Goal: Transaction & Acquisition: Purchase product/service

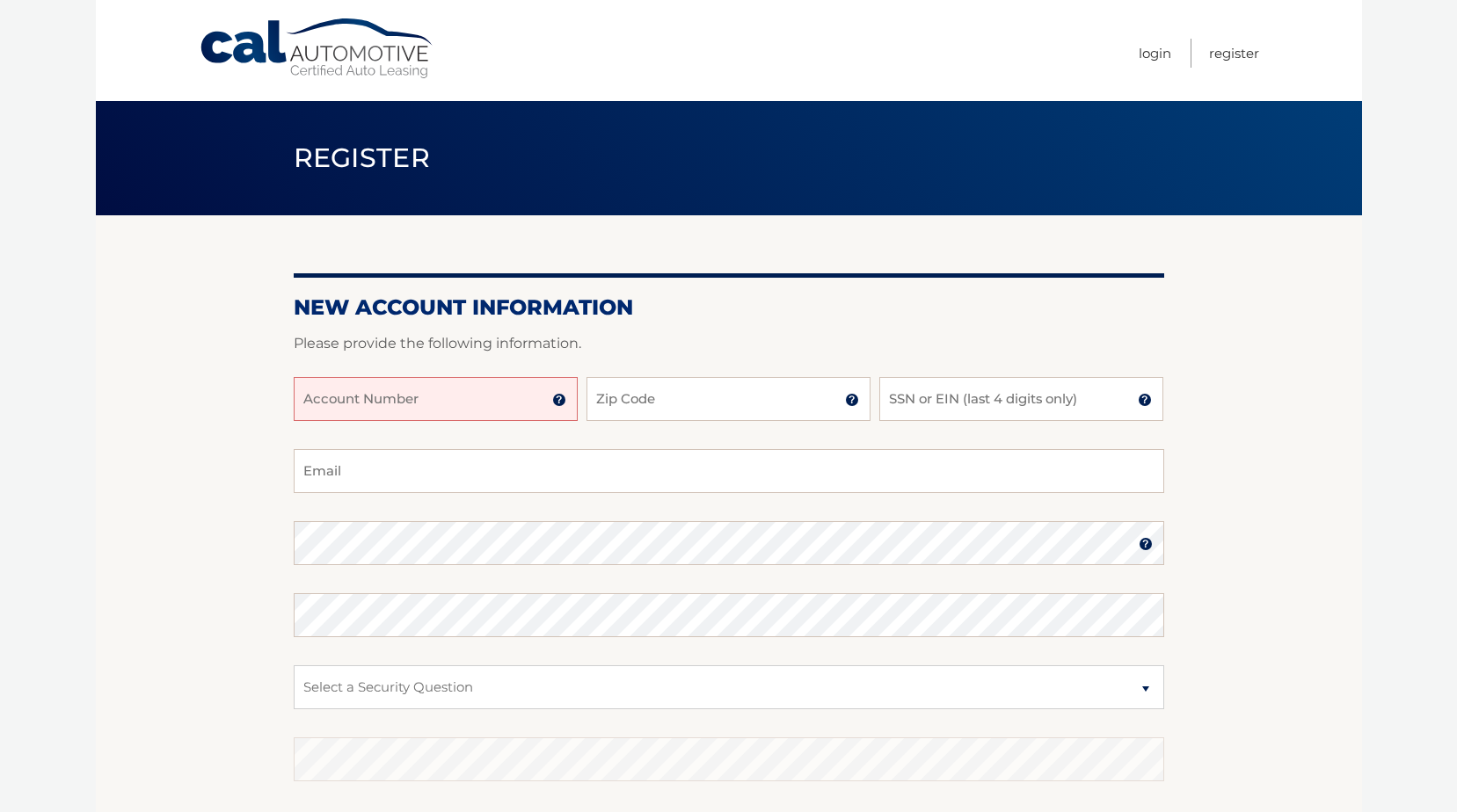
click at [422, 401] on input "Account Number" at bounding box center [435, 399] width 283 height 43
type input "4456028142"
click at [722, 404] on input "Zip Code" at bounding box center [728, 399] width 283 height 43
type input "33056"
click at [978, 409] on input "SSN or EIN (last 4 digits only)" at bounding box center [1020, 399] width 283 height 43
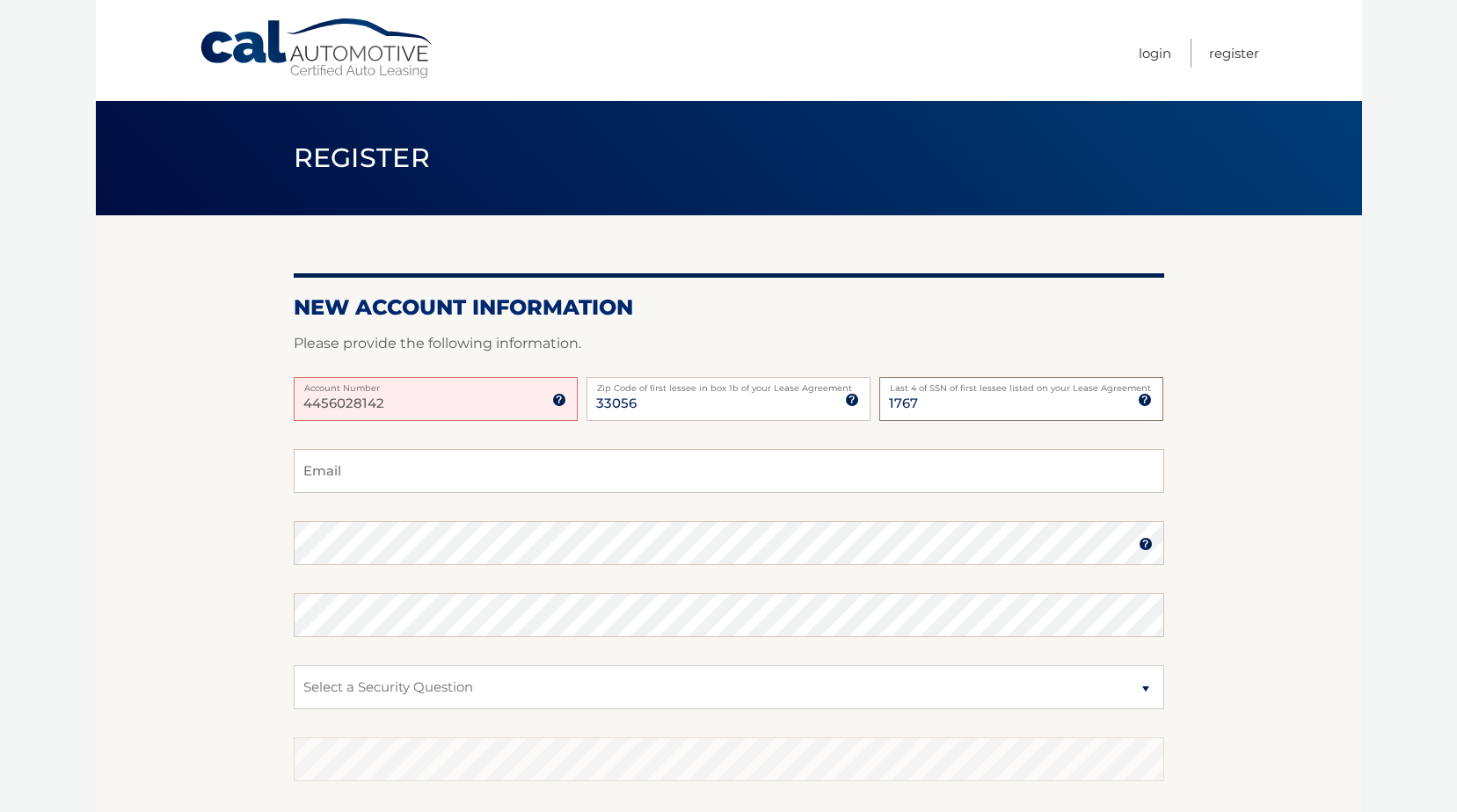
type input "1767"
click at [503, 477] on input "Email" at bounding box center [728, 471] width 870 height 43
type input "monicaquintana0702@gmail.com"
click at [1140, 548] on img at bounding box center [1145, 544] width 14 height 14
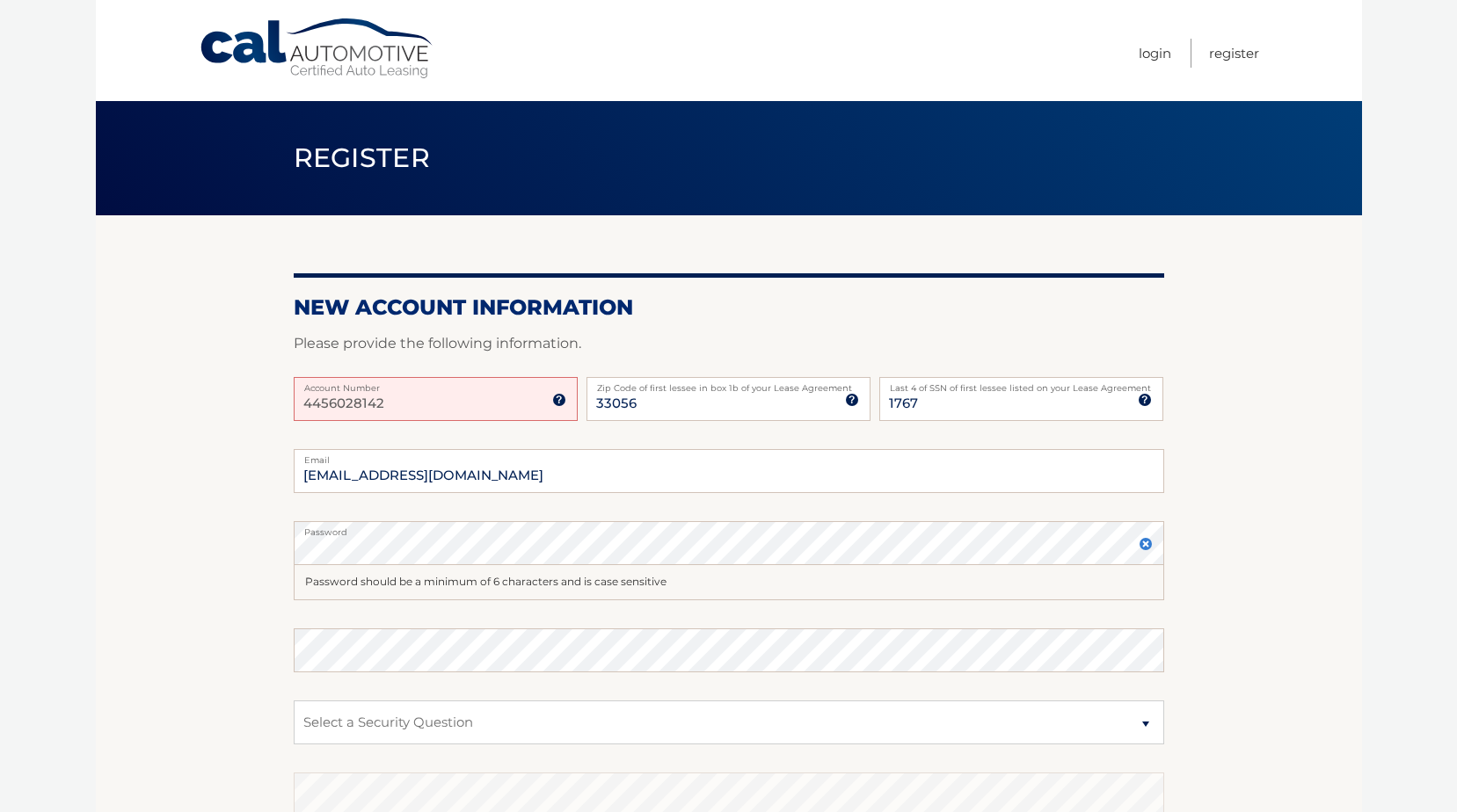
click at [1140, 548] on img at bounding box center [1145, 544] width 14 height 14
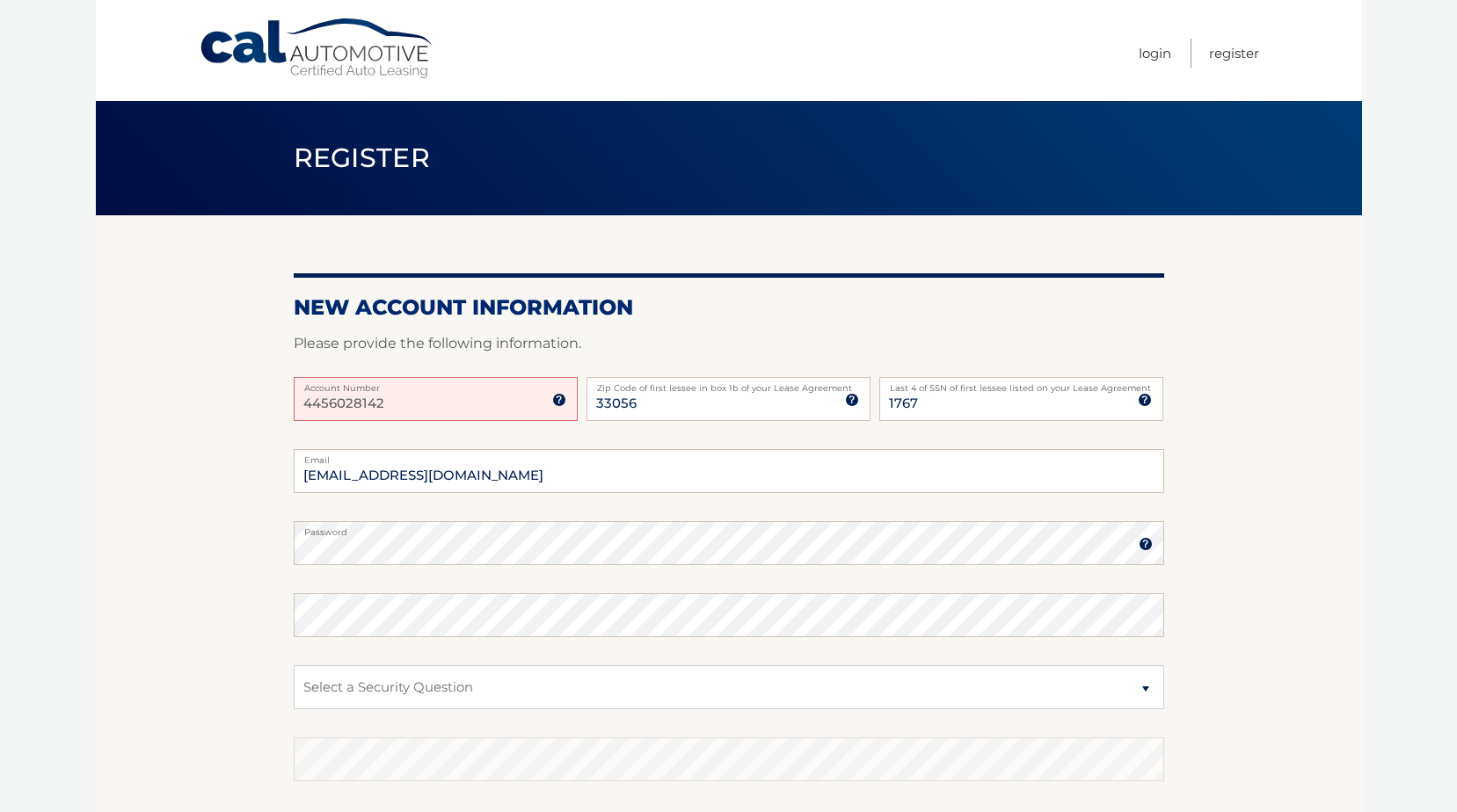
click at [1140, 548] on img at bounding box center [1145, 544] width 14 height 14
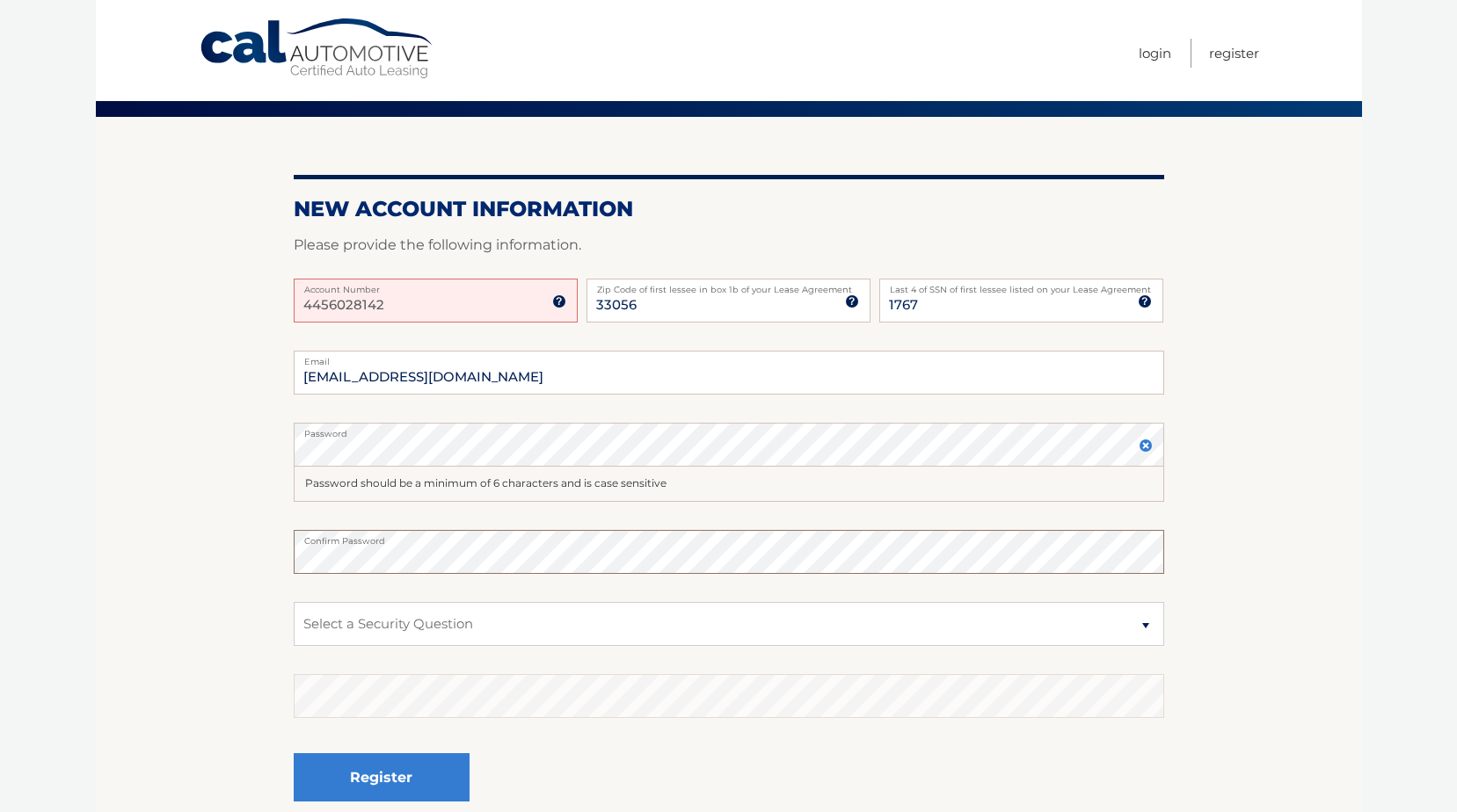
scroll to position [259, 0]
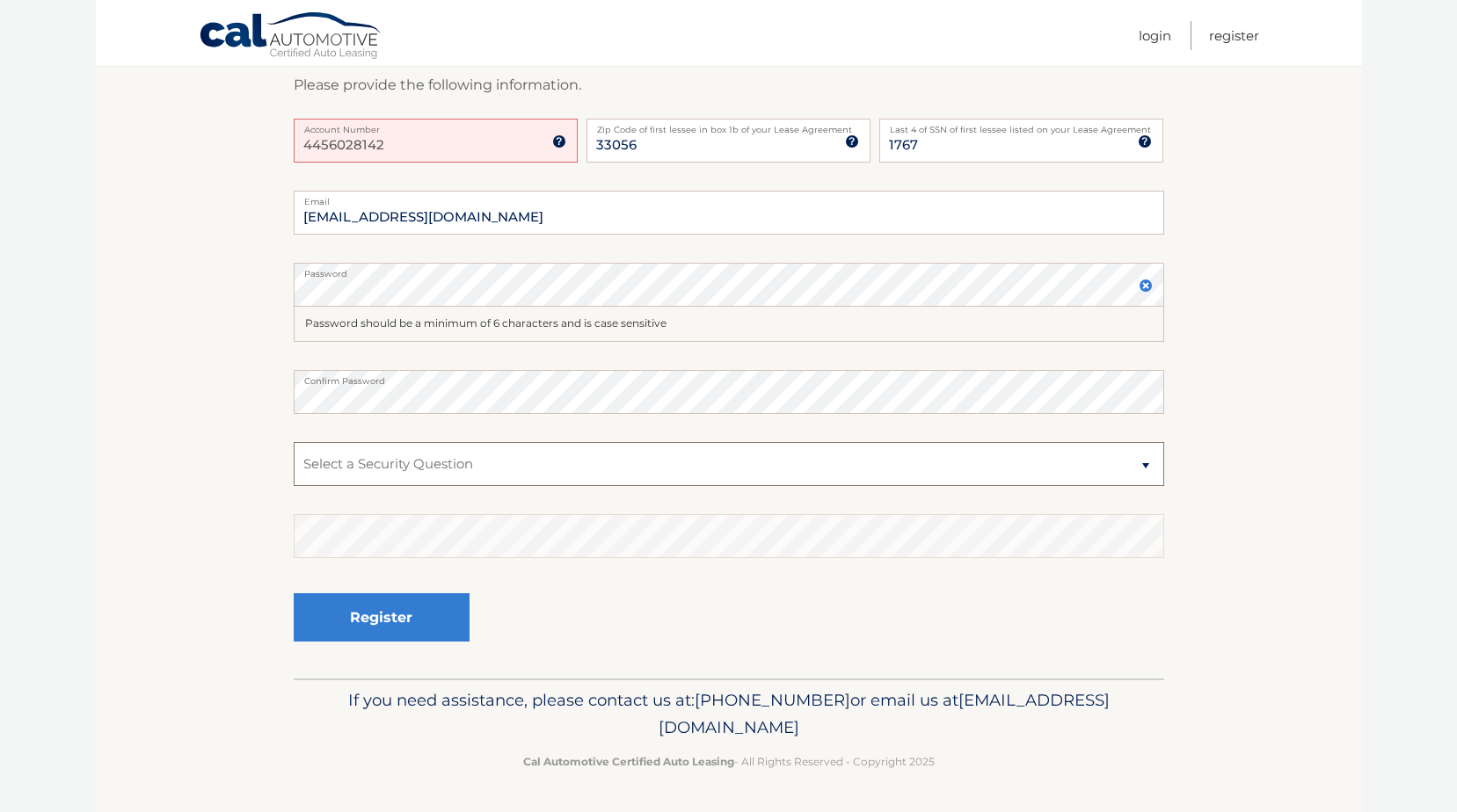
click at [1146, 468] on select "Select a Security Question What was the name of your elementary school? What is…" at bounding box center [728, 464] width 870 height 43
select select "1"
click at [293, 443] on select "Select a Security Question What was the name of your elementary school? What is…" at bounding box center [728, 464] width 870 height 43
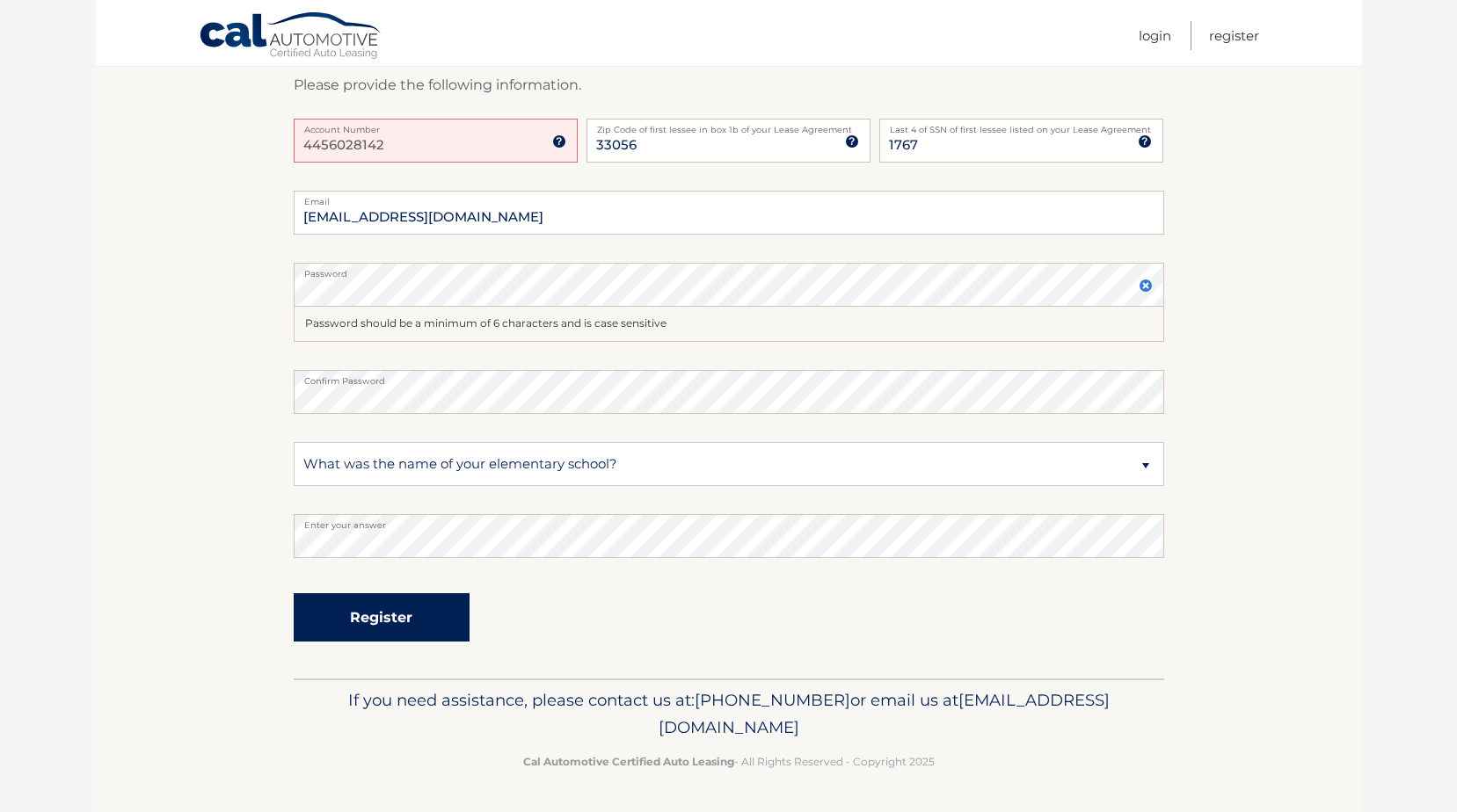
click at [435, 627] on button "Register" at bounding box center [381, 617] width 176 height 48
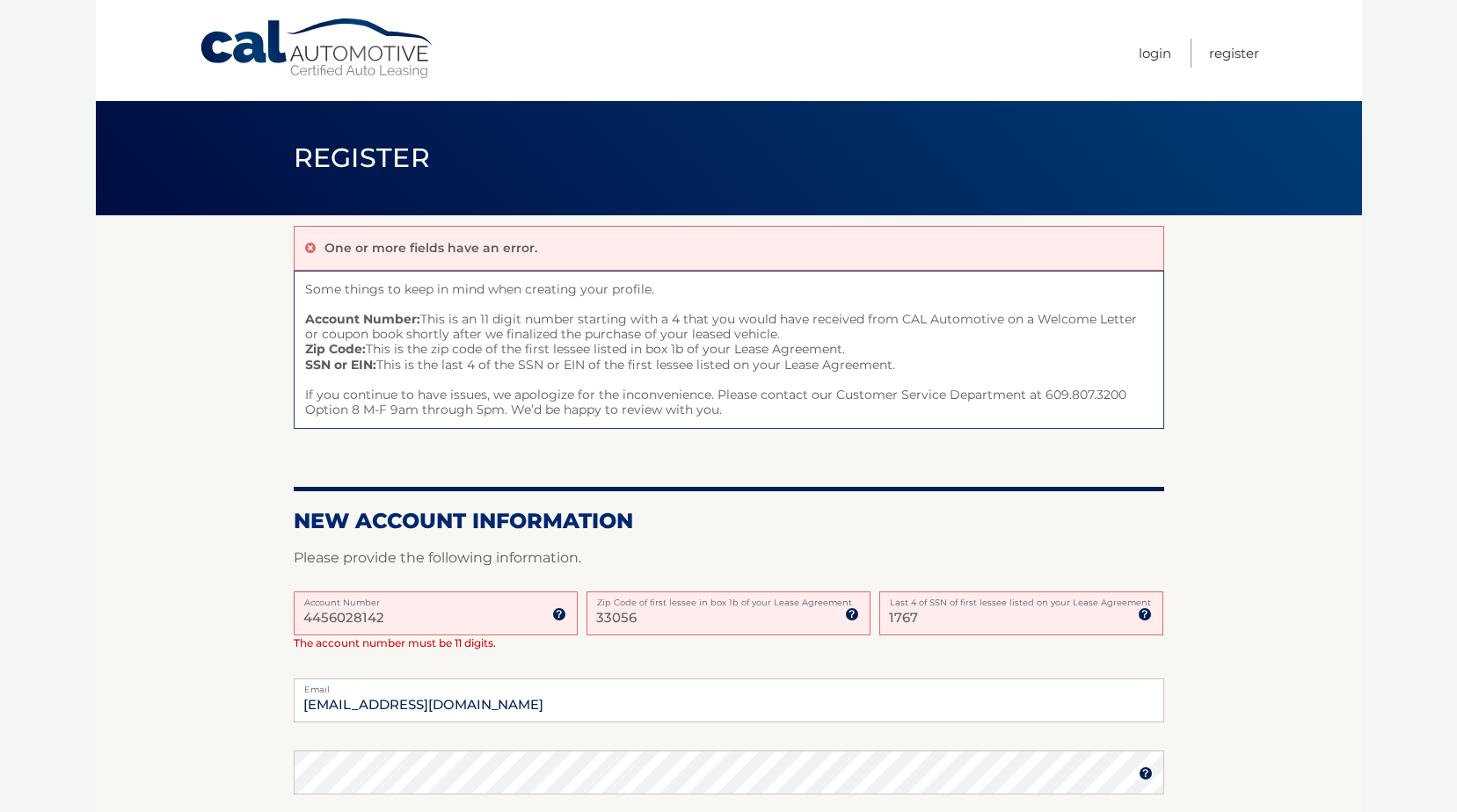
click at [324, 620] on input "4456028142" at bounding box center [435, 613] width 283 height 43
click at [321, 621] on input "4456028142" at bounding box center [435, 613] width 283 height 43
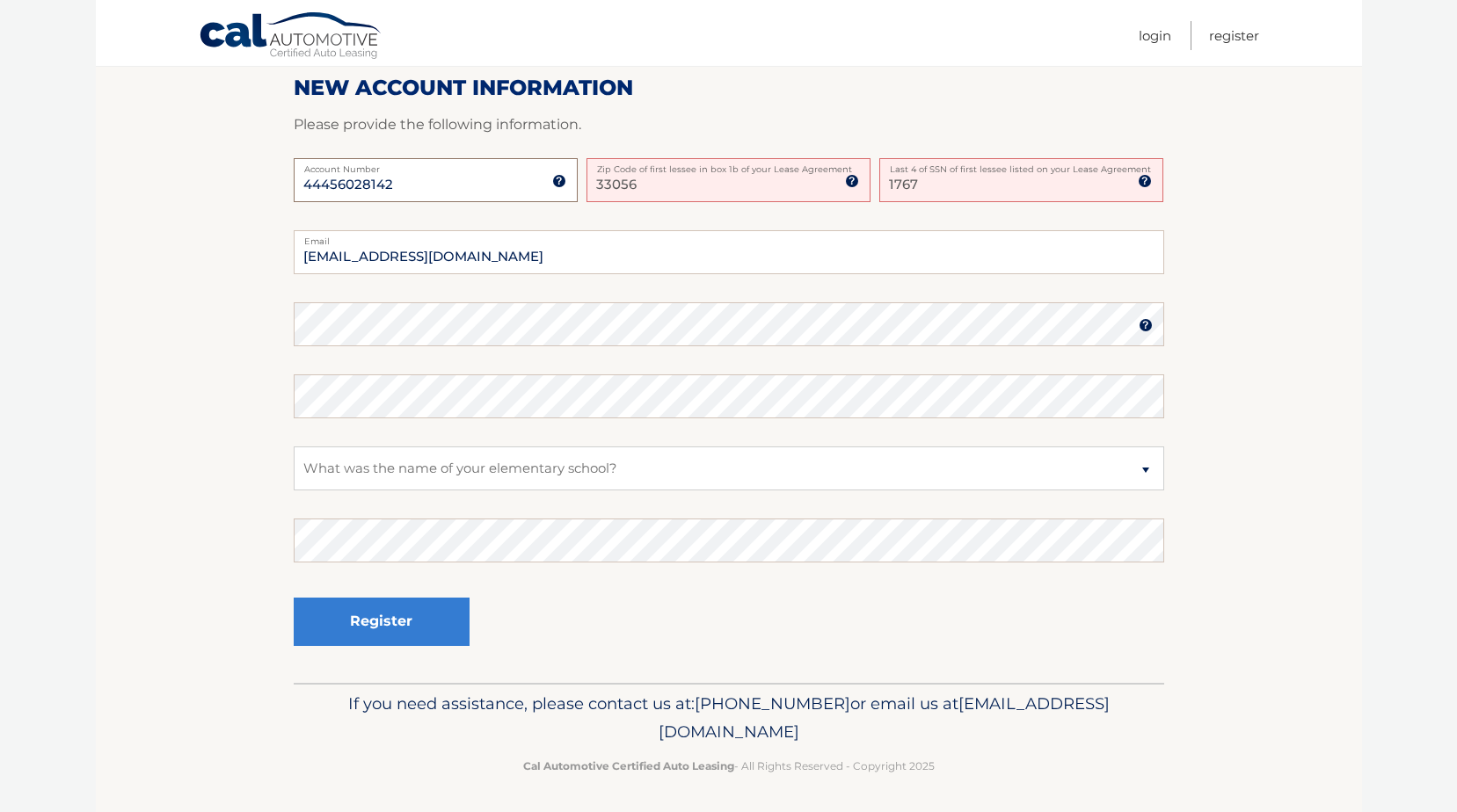
scroll to position [437, 0]
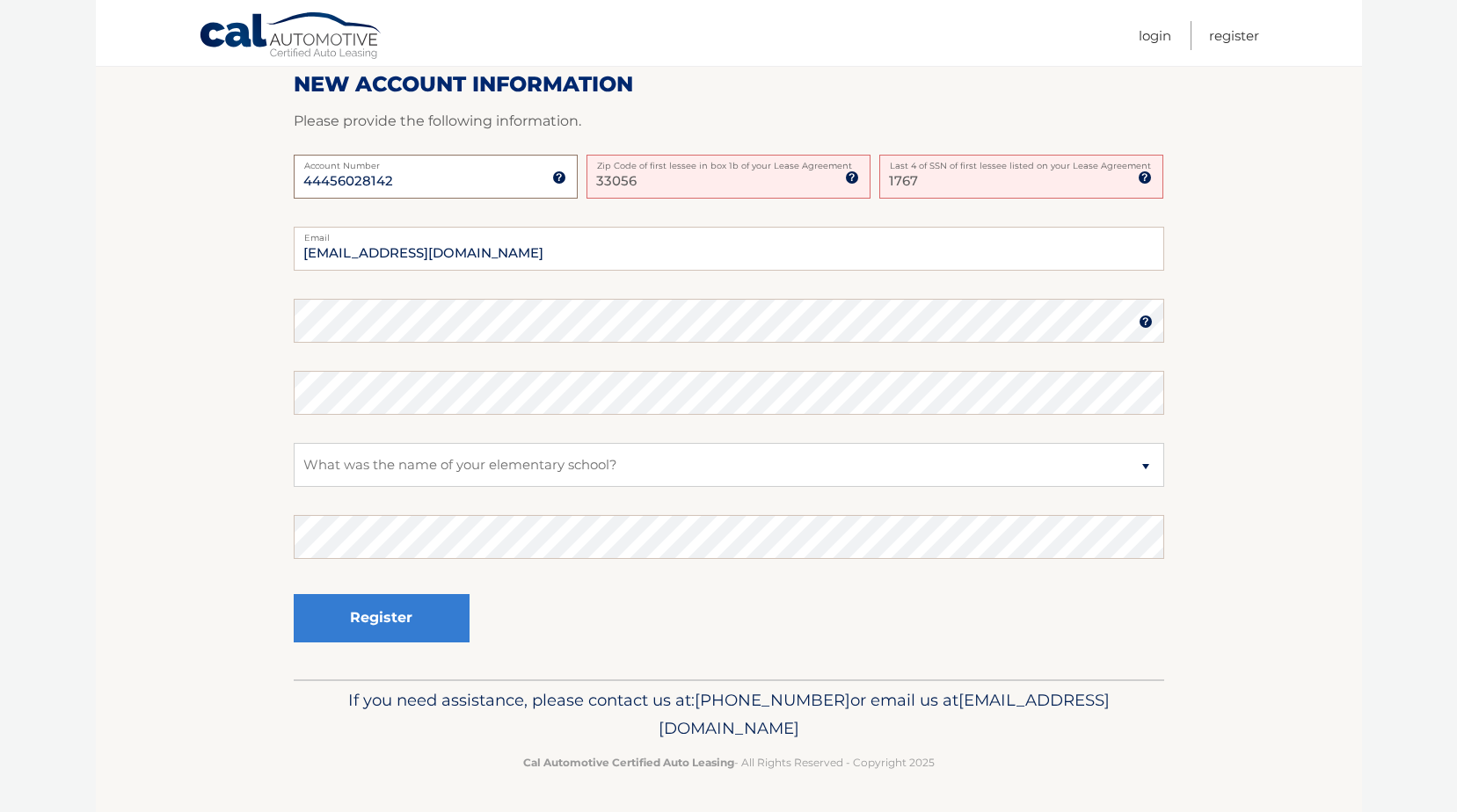
type input "44456028142"
click at [422, 614] on button "Register" at bounding box center [381, 618] width 176 height 48
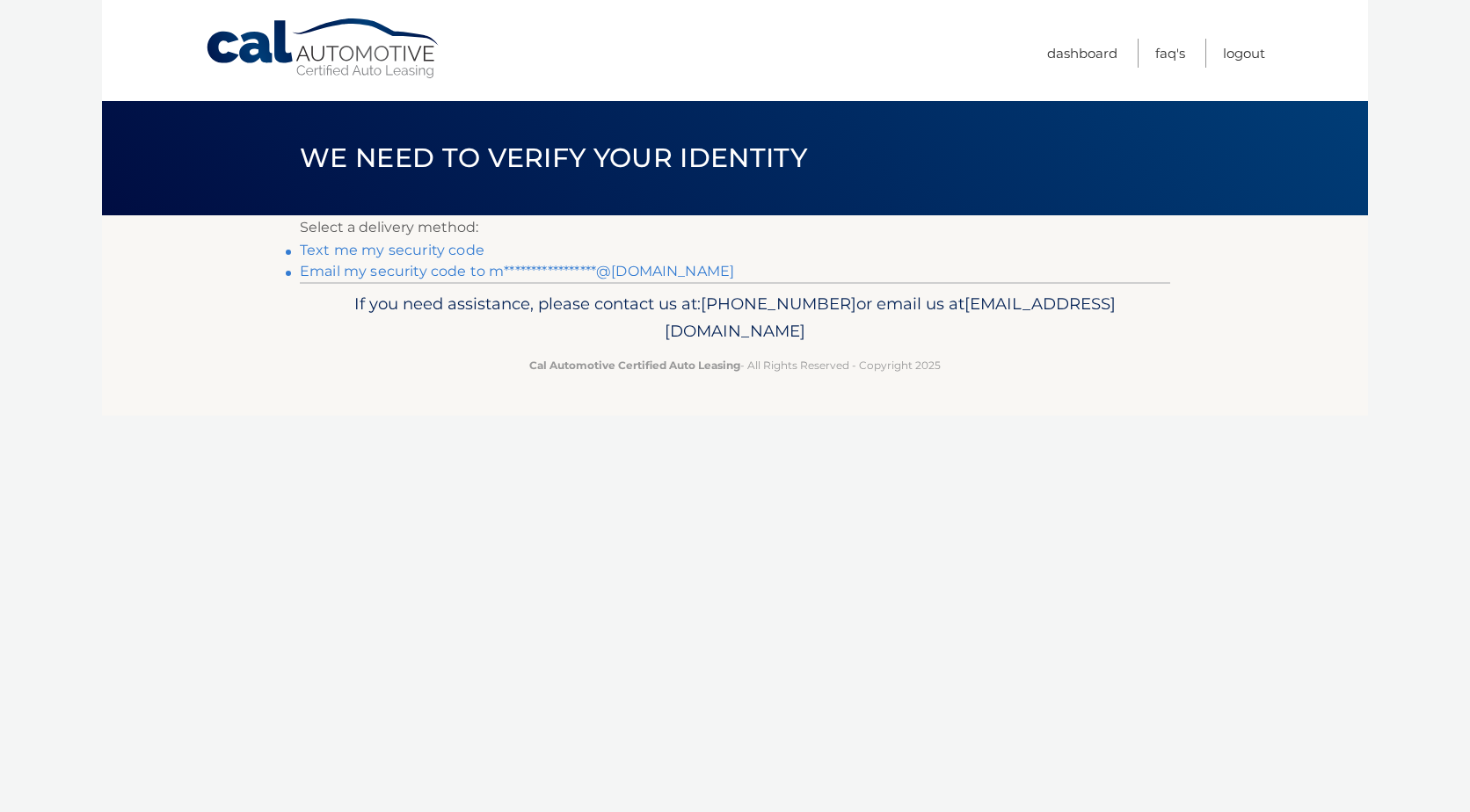
click at [416, 254] on link "Text me my security code" at bounding box center [391, 250] width 185 height 17
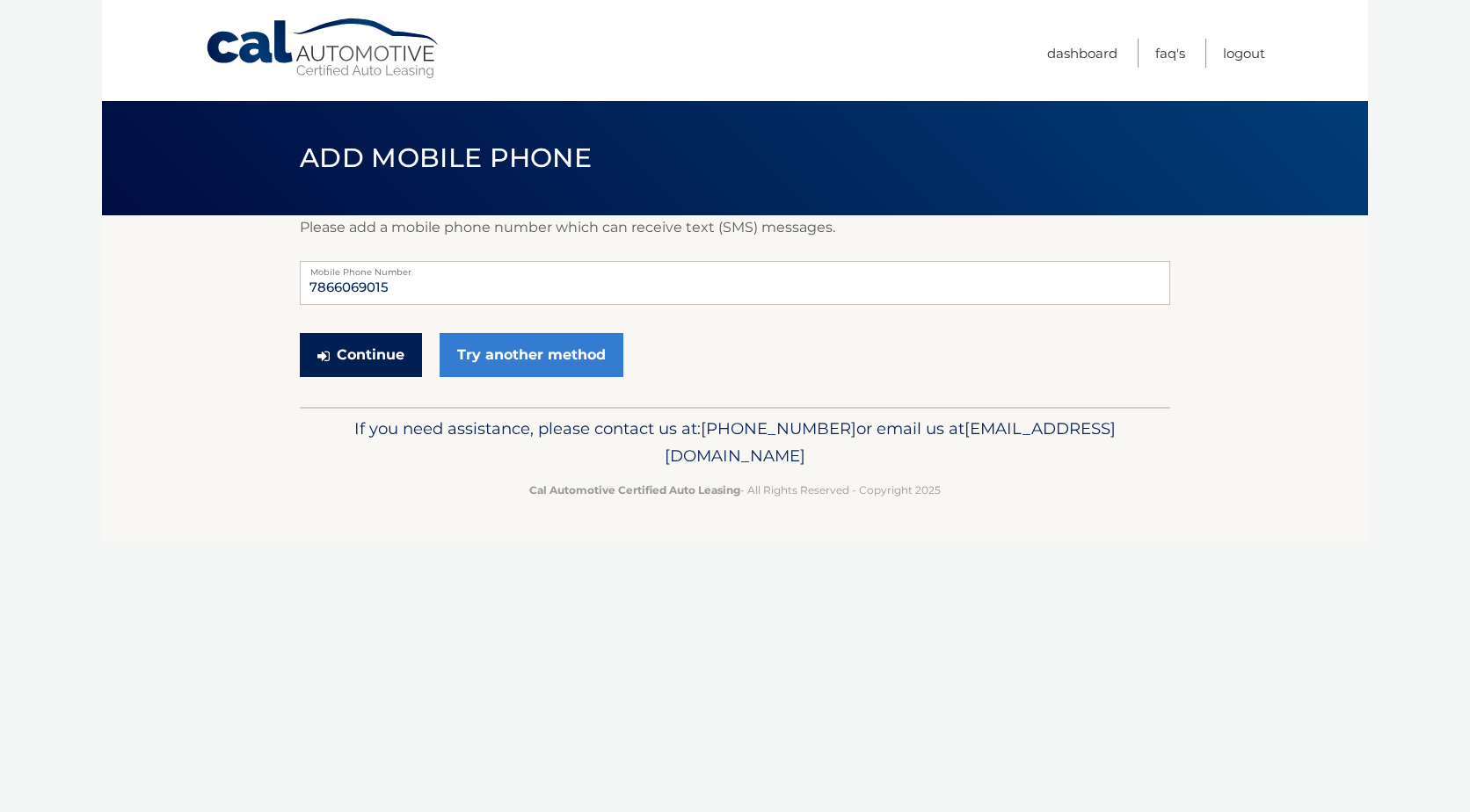
click at [377, 360] on button "Continue" at bounding box center [361, 355] width 122 height 43
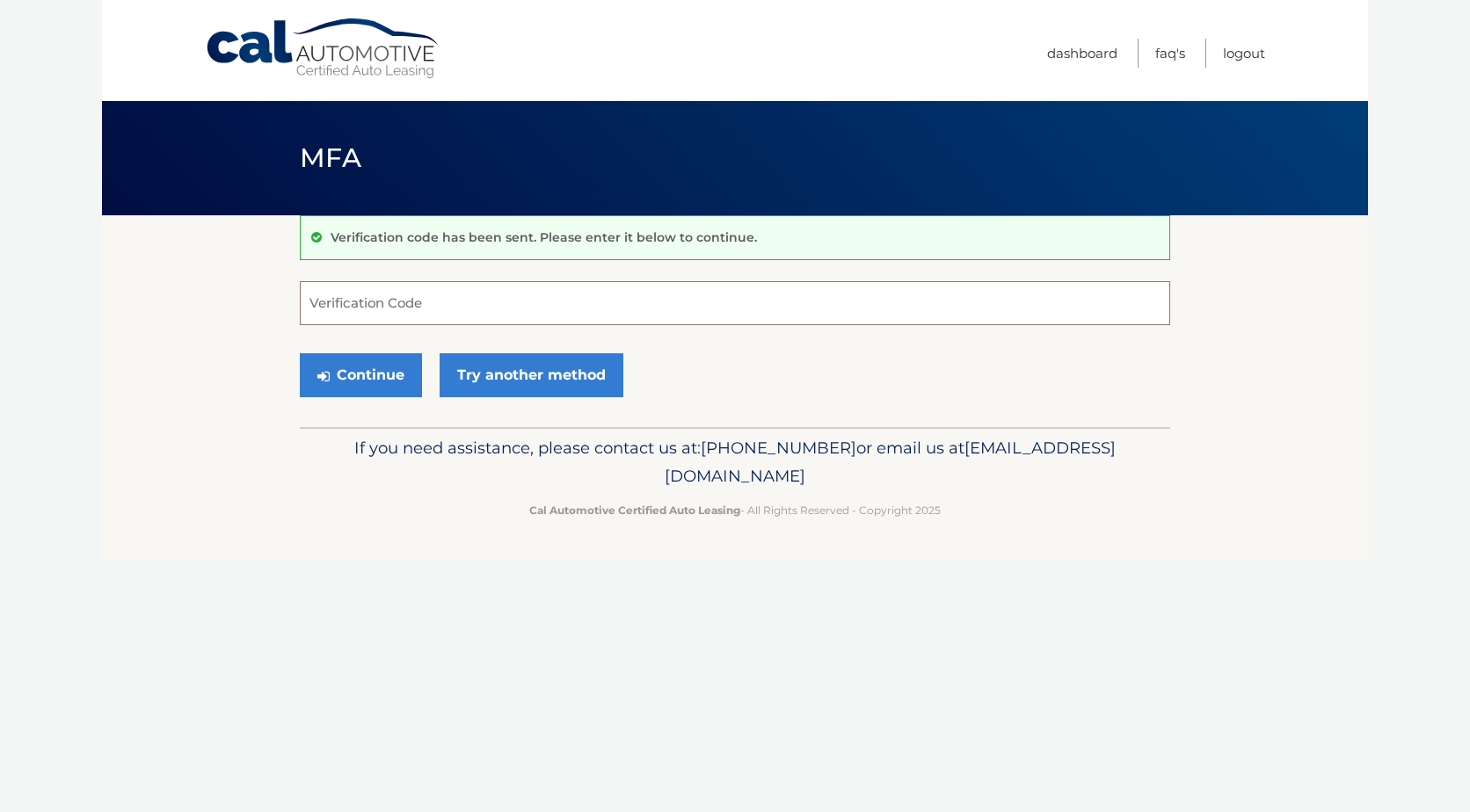
click at [454, 307] on input "Verification Code" at bounding box center [734, 303] width 870 height 43
type input "309226"
click at [363, 376] on button "Continue" at bounding box center [361, 375] width 122 height 43
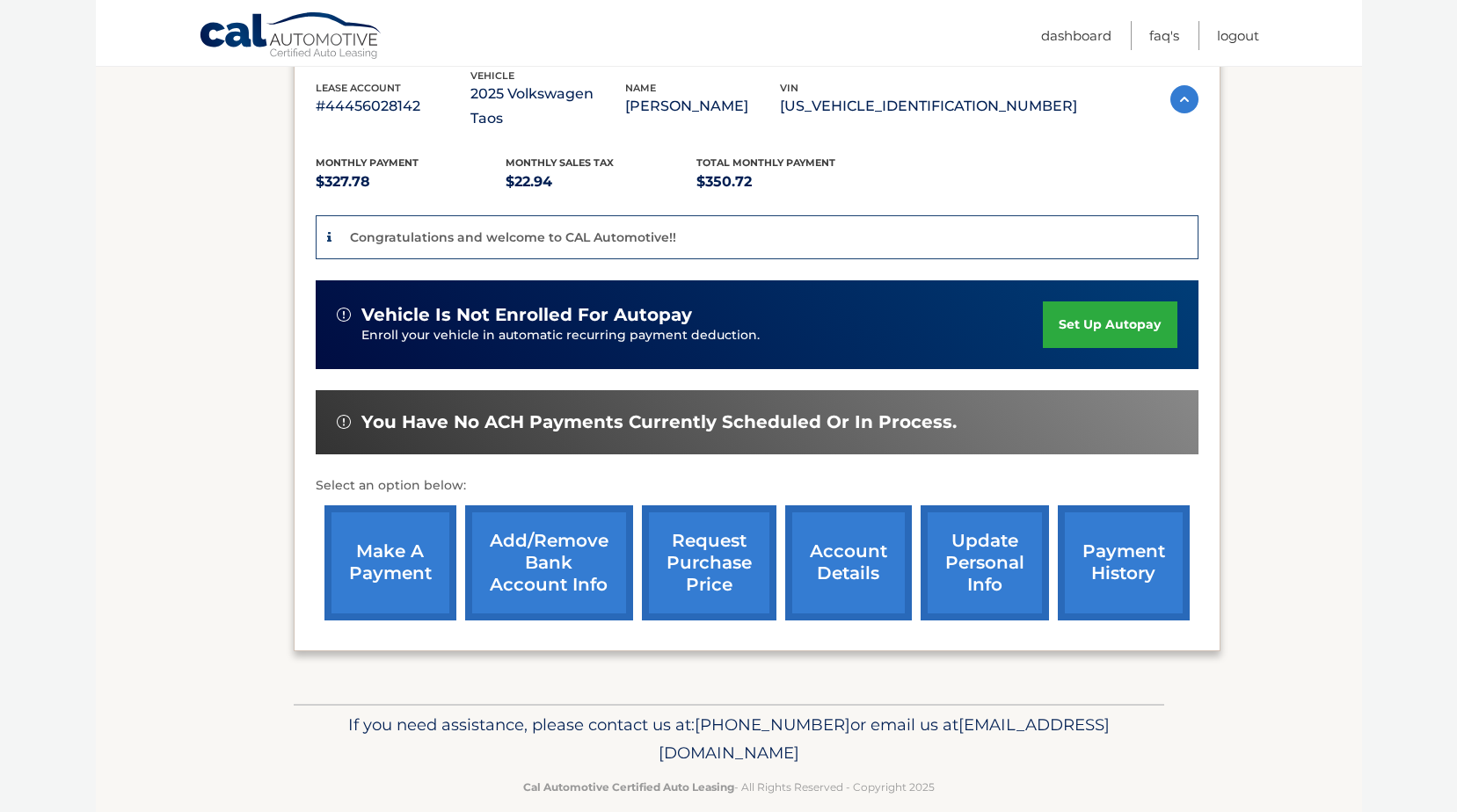
scroll to position [319, 0]
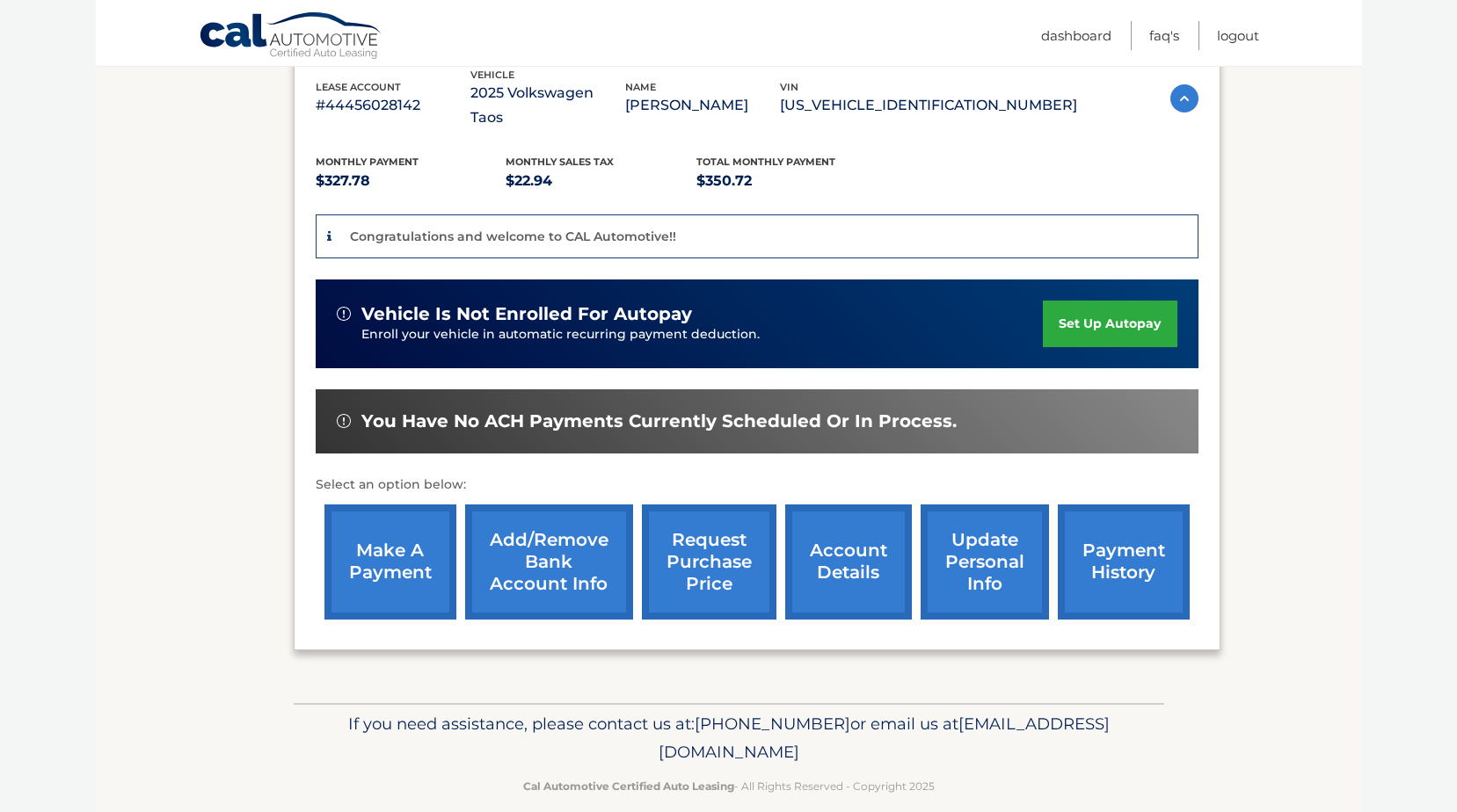
click at [400, 544] on link "make a payment" at bounding box center [389, 562] width 131 height 116
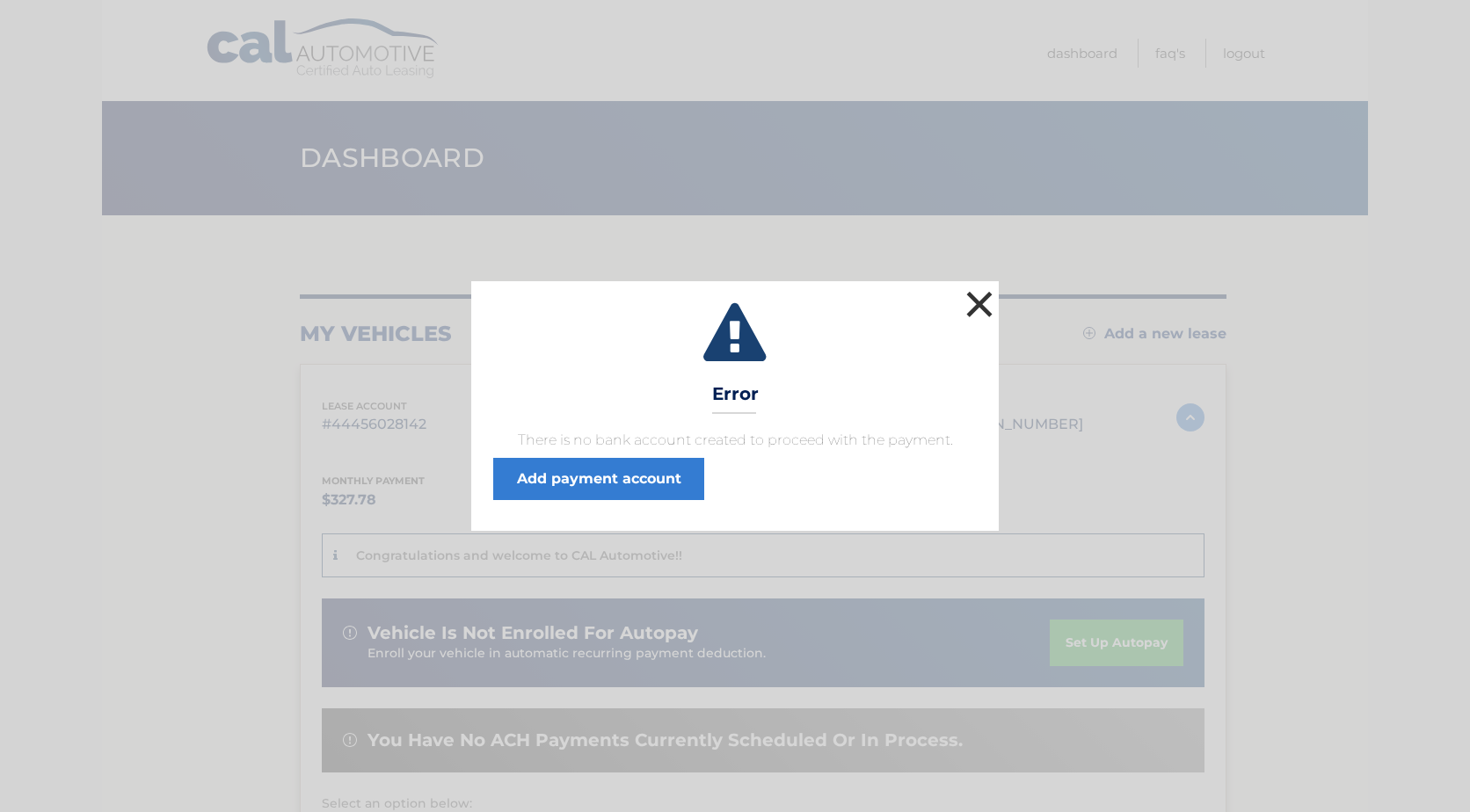
click at [987, 304] on button "×" at bounding box center [980, 304] width 36 height 36
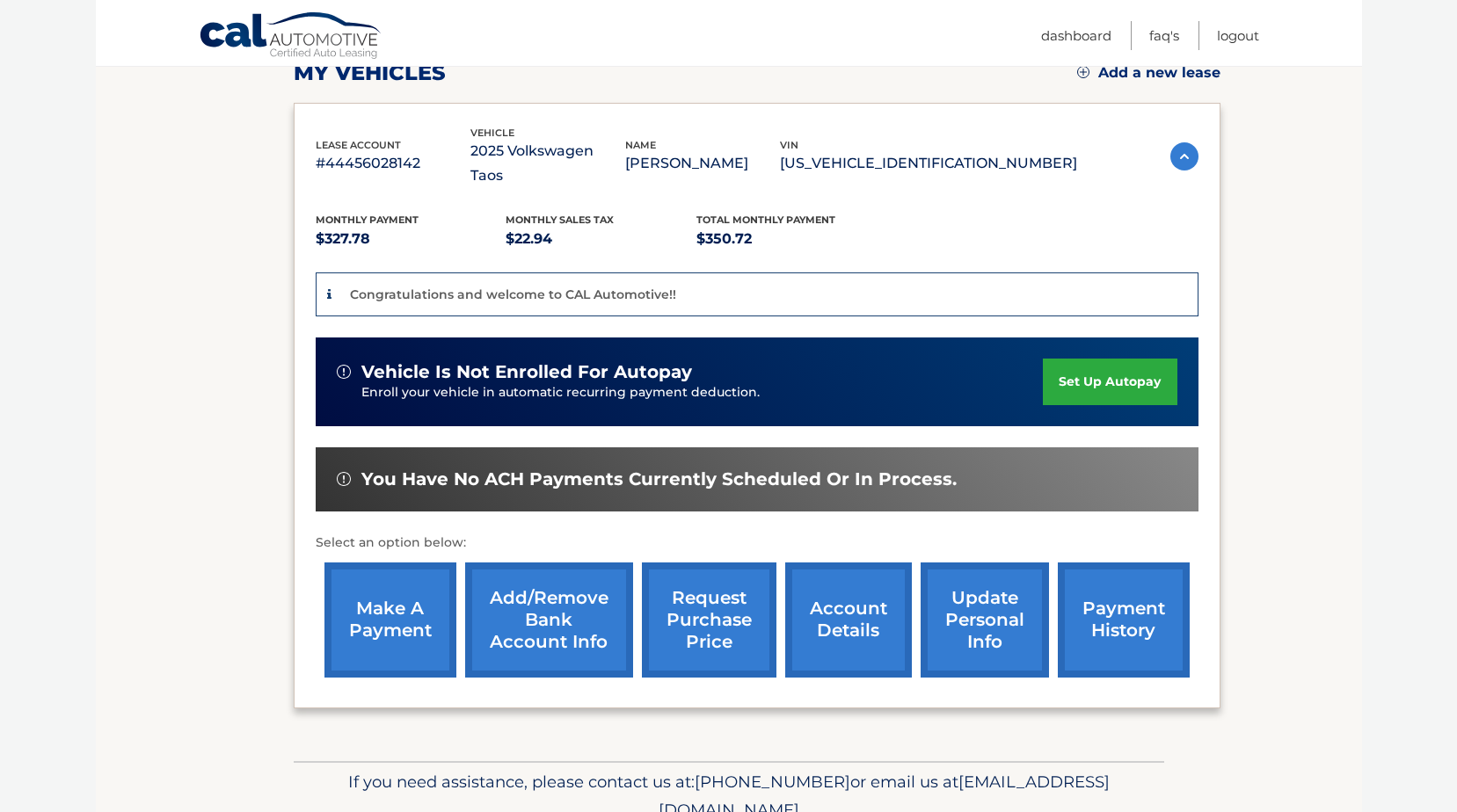
scroll to position [319, 0]
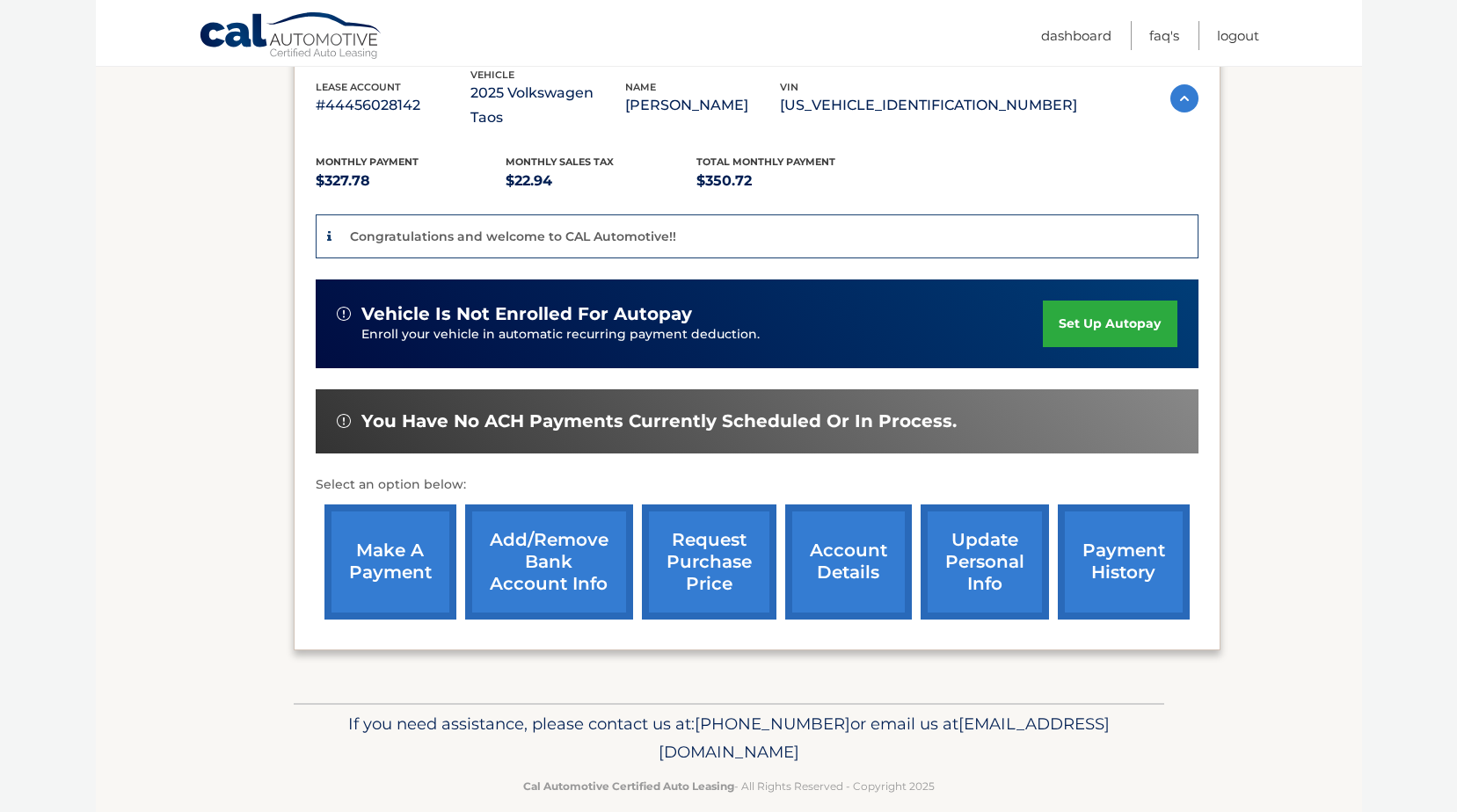
click at [556, 532] on link "Add/Remove bank account info" at bounding box center [549, 562] width 168 height 116
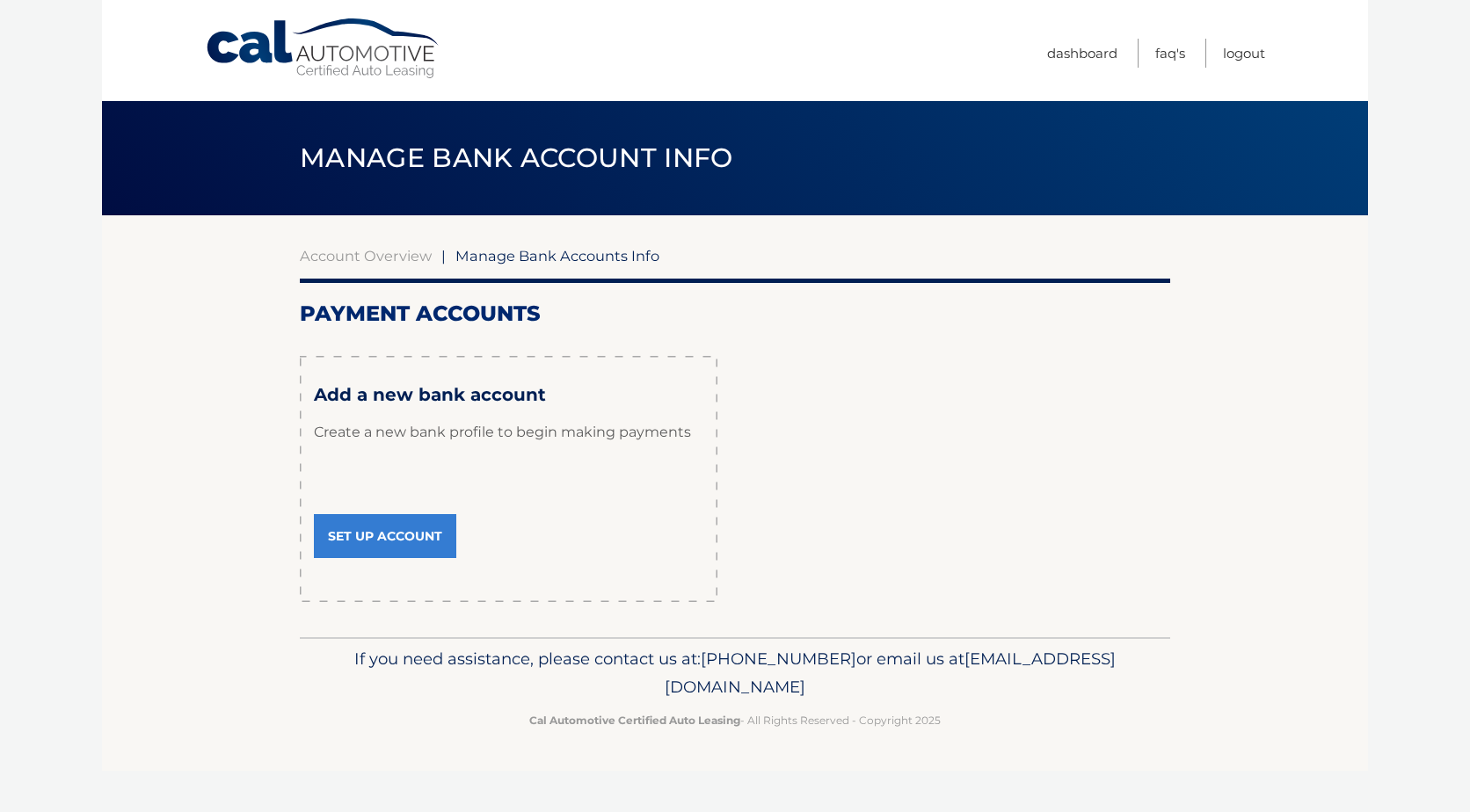
click at [411, 531] on link "Set Up Account" at bounding box center [385, 536] width 142 height 43
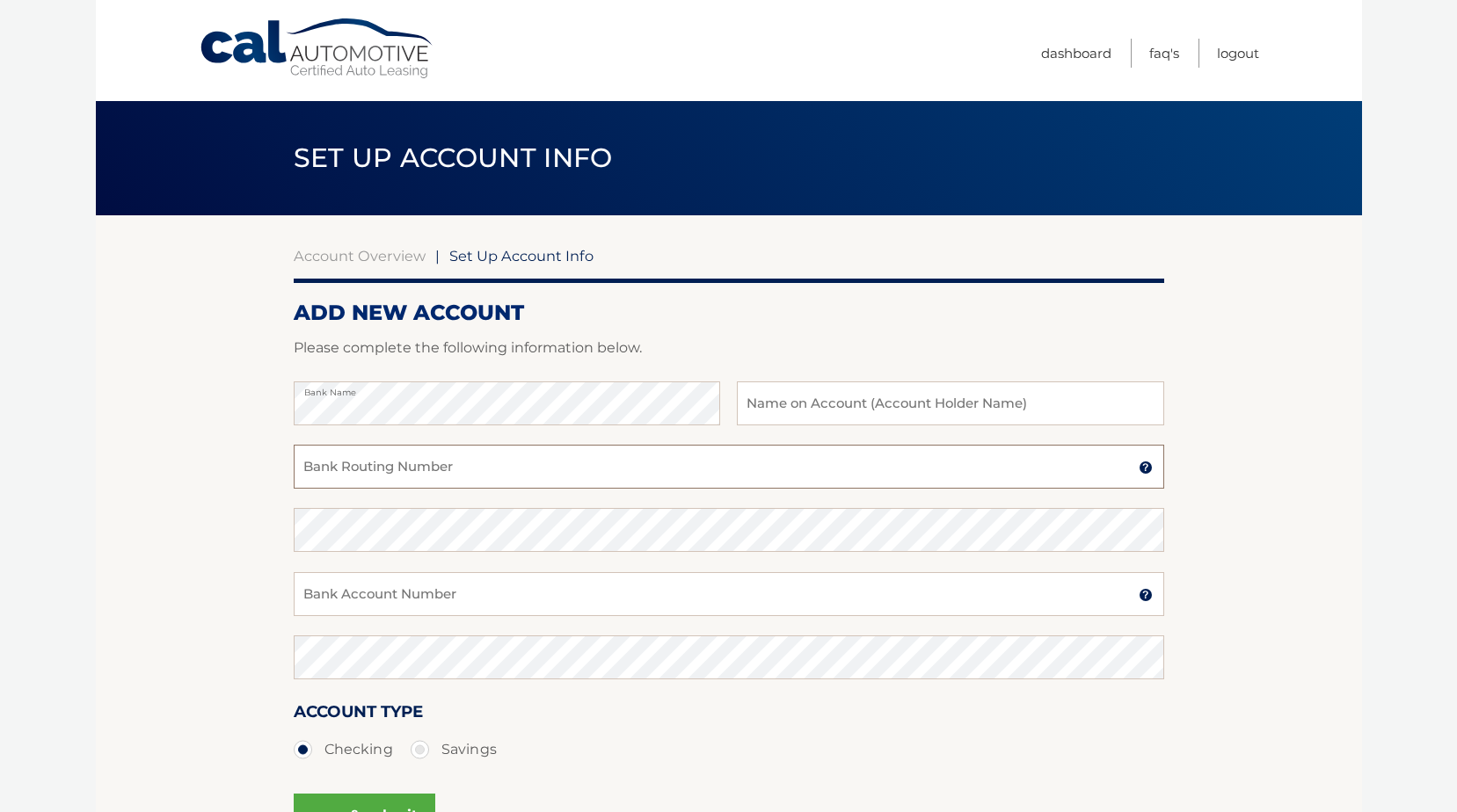
click at [463, 473] on input "Bank Routing Number" at bounding box center [728, 466] width 870 height 43
type input "063000047"
click at [1144, 469] on img at bounding box center [1145, 467] width 14 height 14
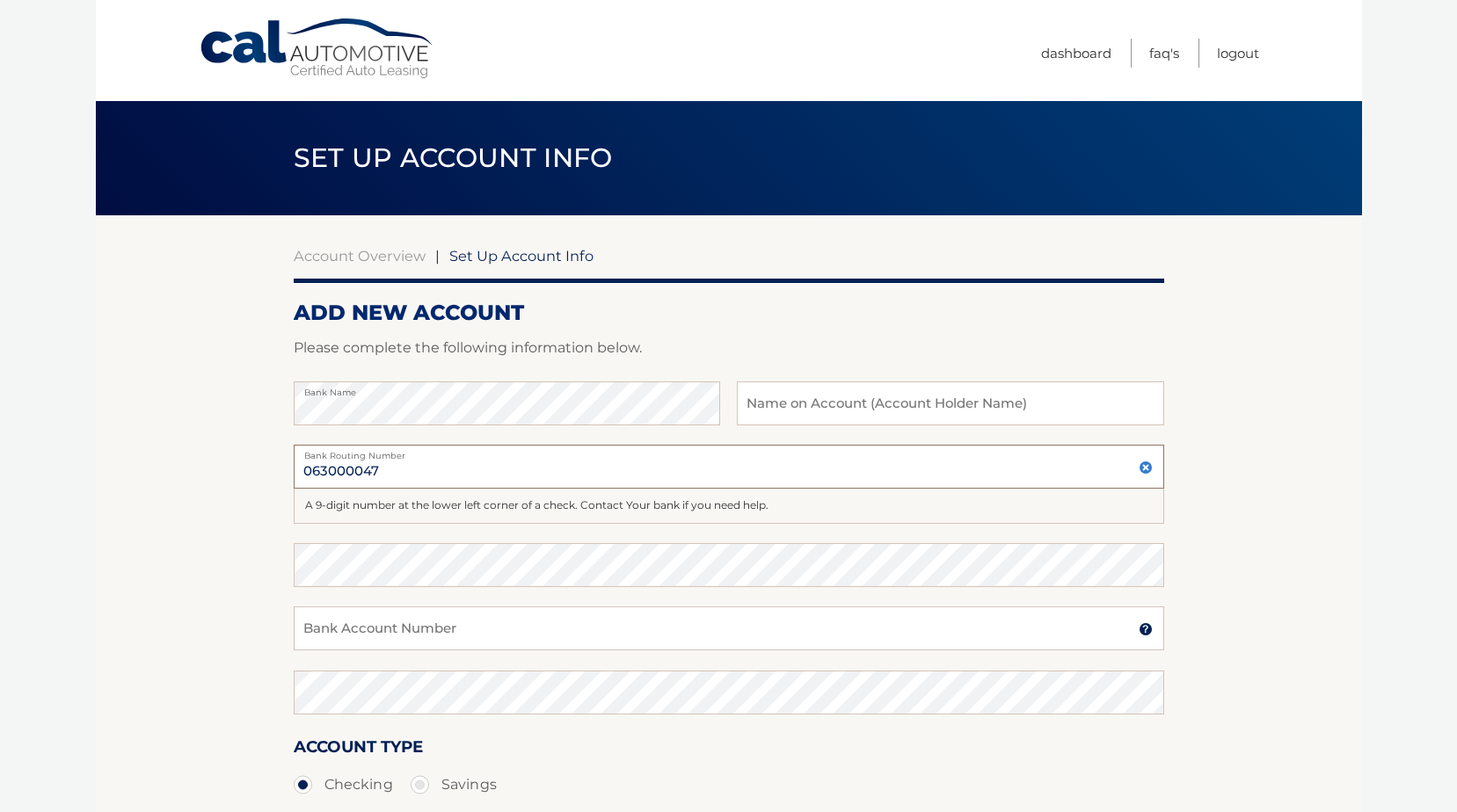
drag, startPoint x: 392, startPoint y: 471, endPoint x: 297, endPoint y: 469, distance: 95.0
click at [297, 469] on input "063000047" at bounding box center [728, 466] width 870 height 43
click at [601, 626] on input "Bank Account Number" at bounding box center [728, 628] width 870 height 43
drag, startPoint x: 411, startPoint y: 632, endPoint x: 288, endPoint y: 628, distance: 123.1
click at [288, 628] on section "Account Overview | Set Up Account Info ADD NEW ACCOUNT Please complete the foll…" at bounding box center [729, 568] width 1266 height 706
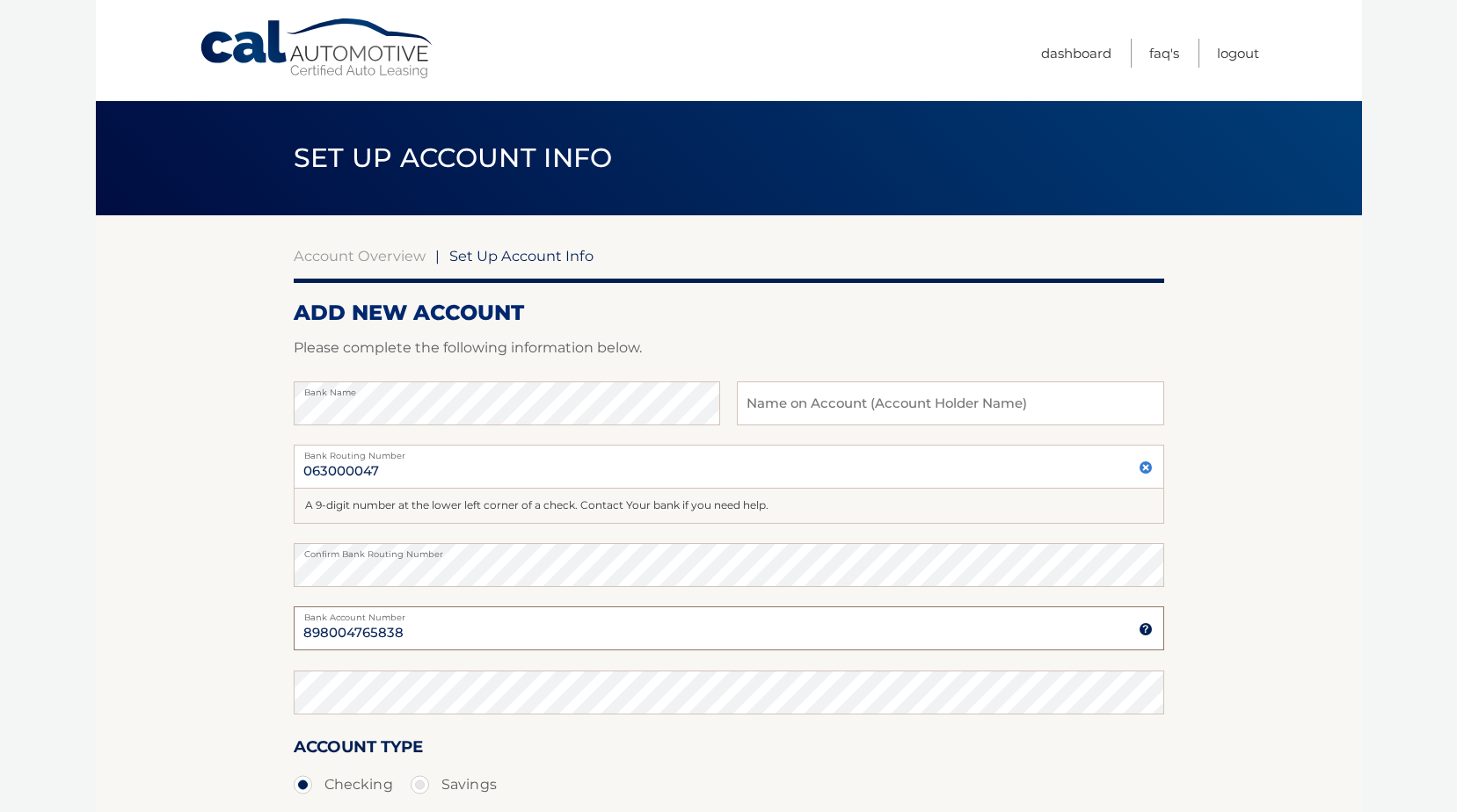
type input "898004765838"
click at [1144, 627] on img at bounding box center [1145, 629] width 14 height 14
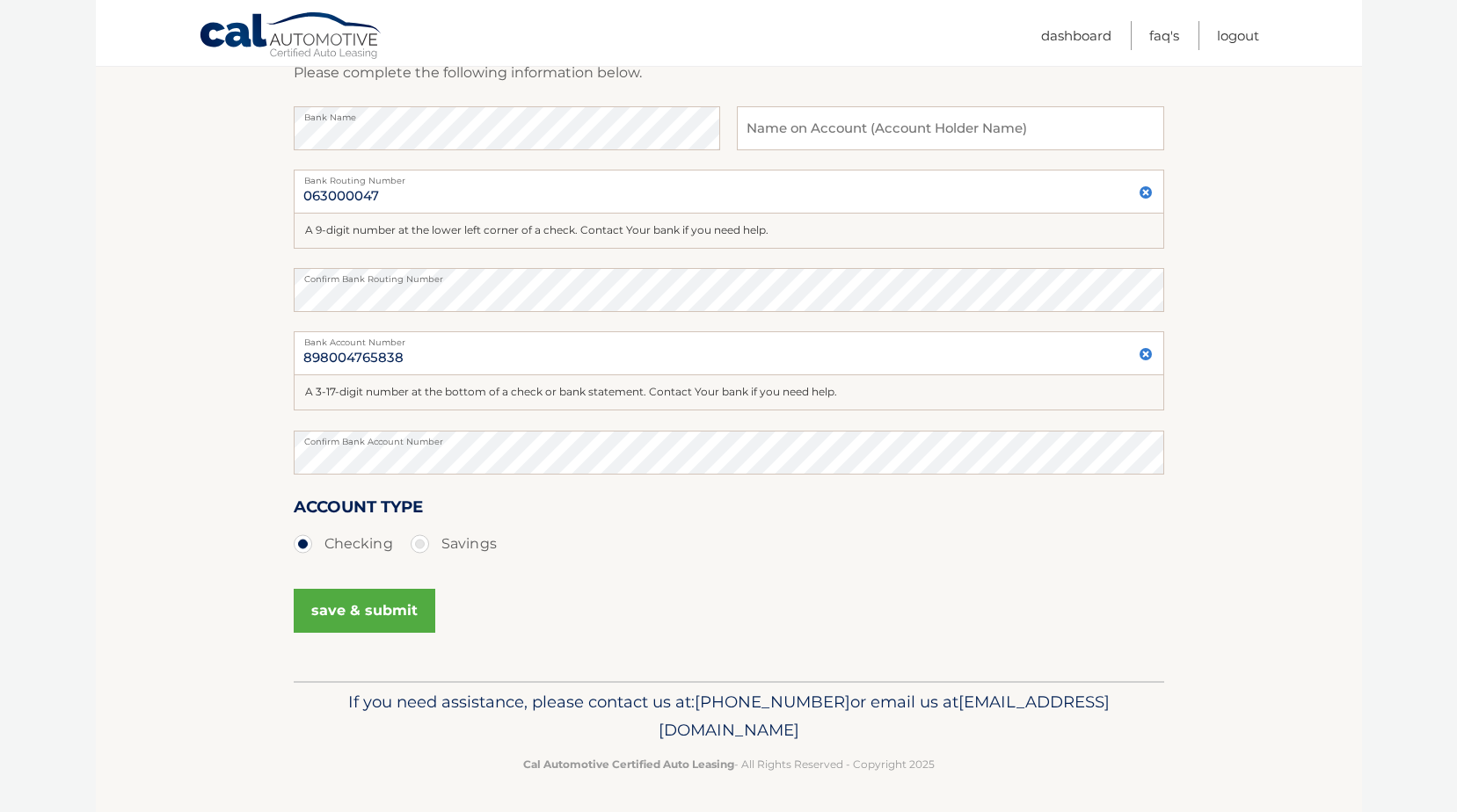
scroll to position [277, 0]
click at [829, 124] on input "text" at bounding box center [950, 126] width 427 height 43
type input "m"
type input "[PERSON_NAME]"
click at [850, 525] on ul "Checking Savings" at bounding box center [728, 542] width 870 height 36
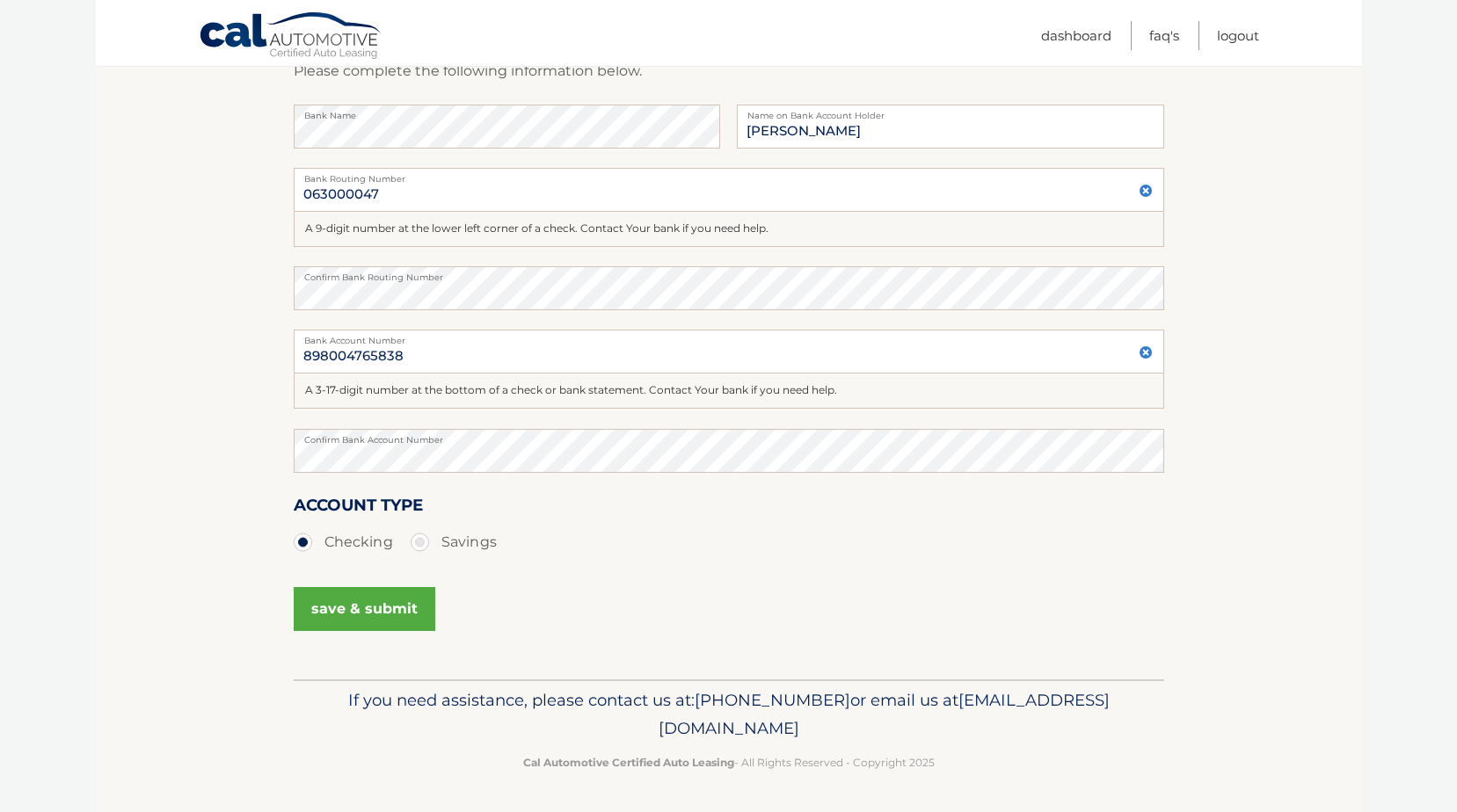
click at [367, 611] on button "save & submit" at bounding box center [364, 609] width 141 height 43
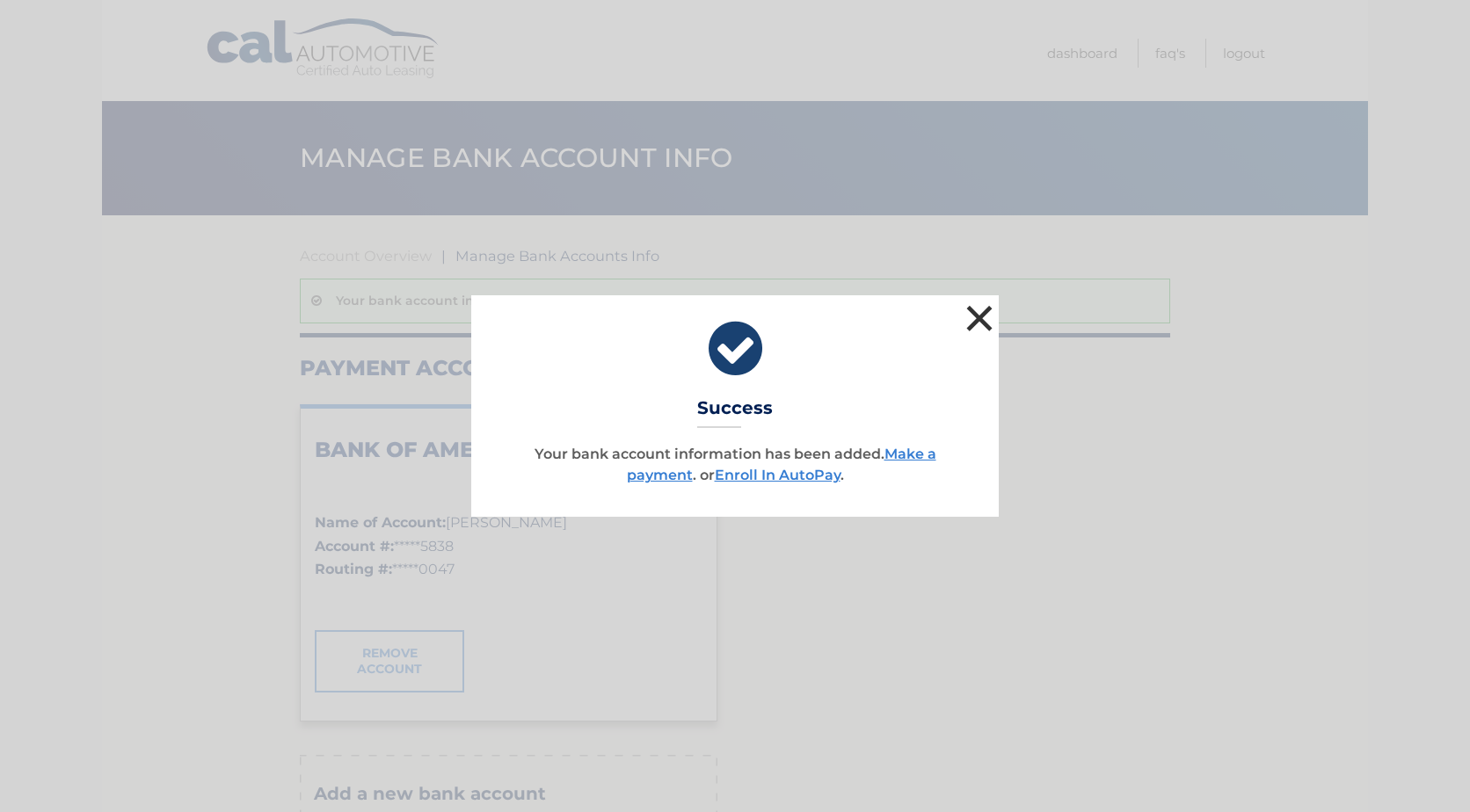
click at [978, 318] on button "×" at bounding box center [980, 318] width 36 height 36
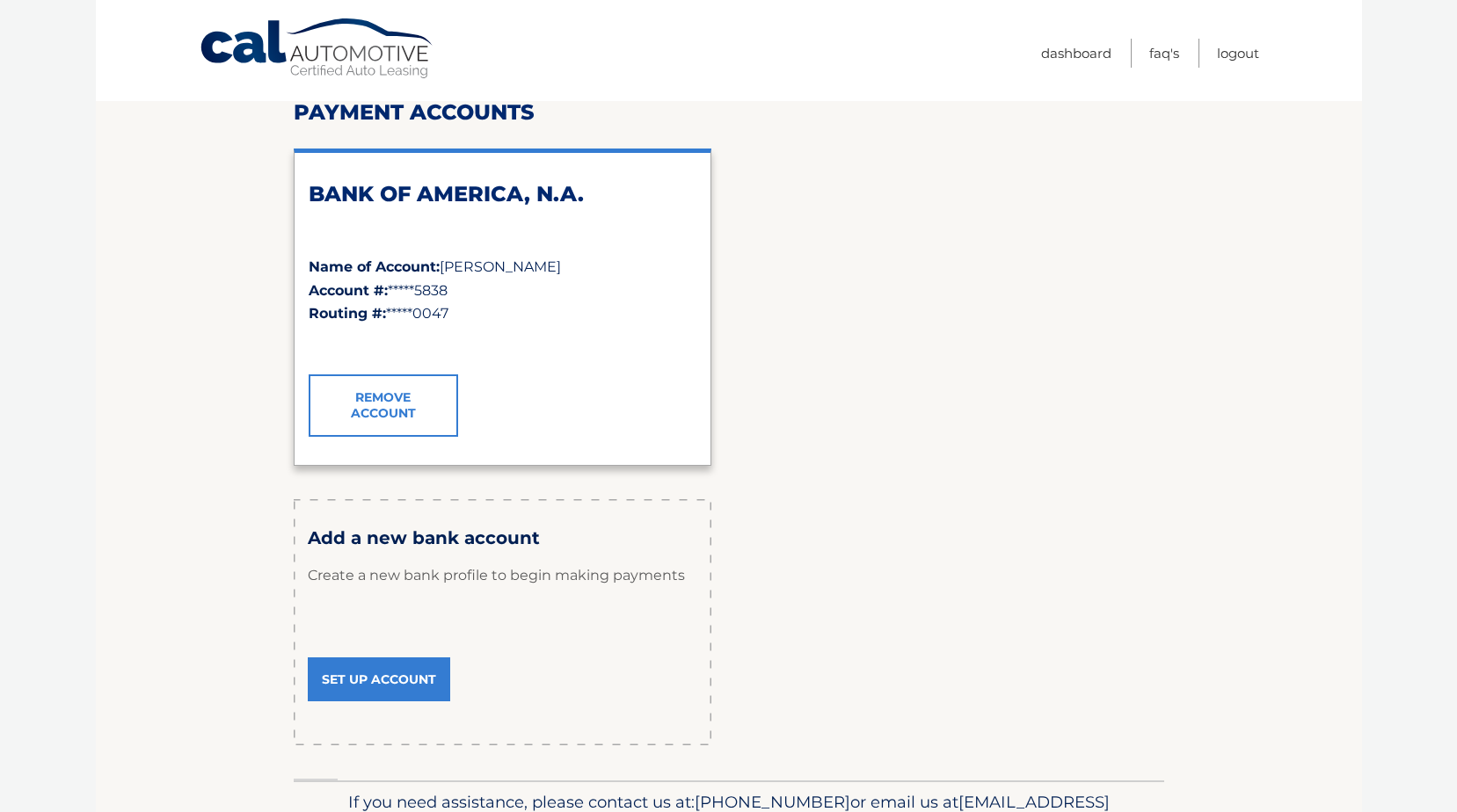
scroll to position [6, 0]
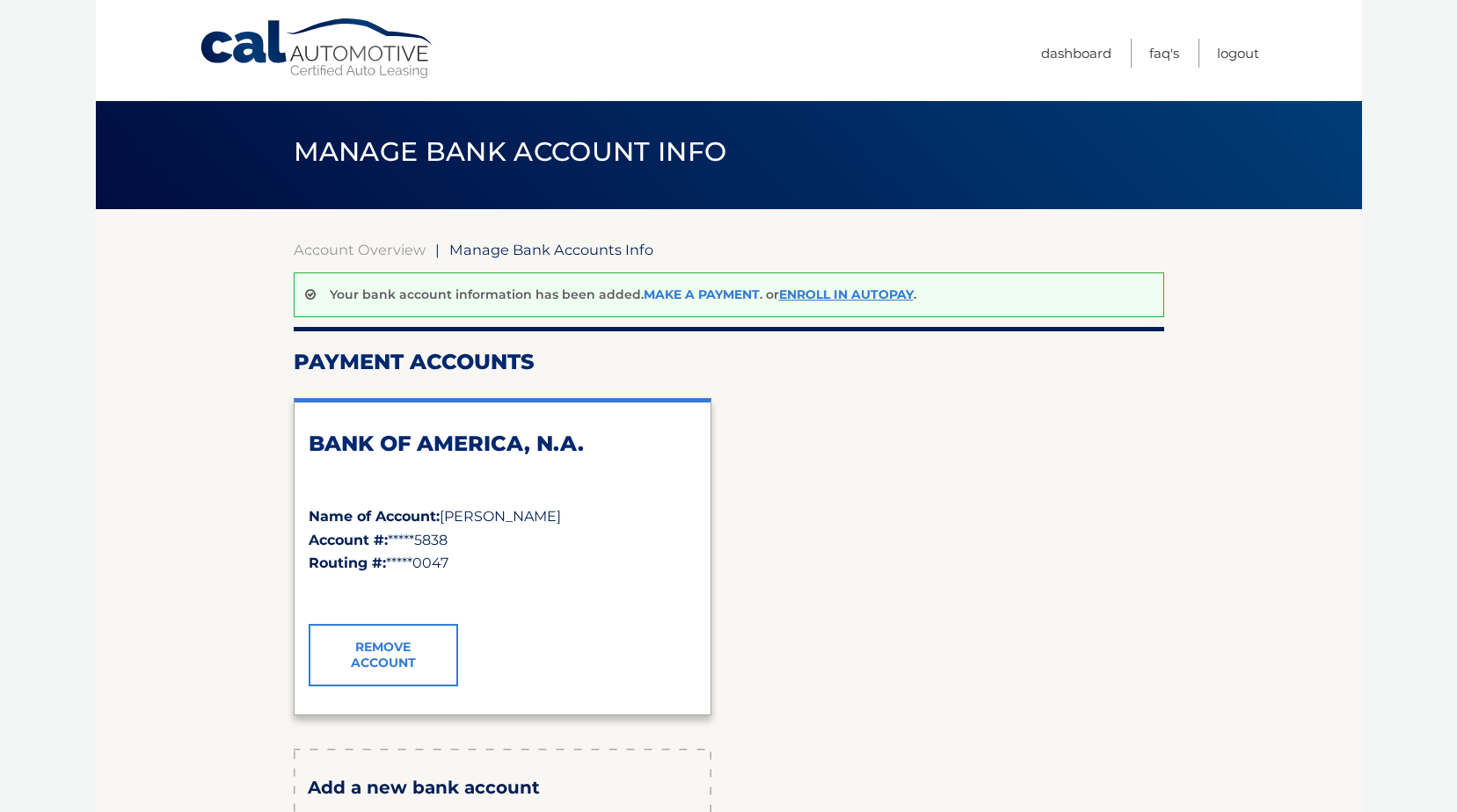
click at [702, 293] on link "Make a payment" at bounding box center [700, 294] width 116 height 16
click at [681, 294] on link "Make a payment" at bounding box center [700, 294] width 116 height 16
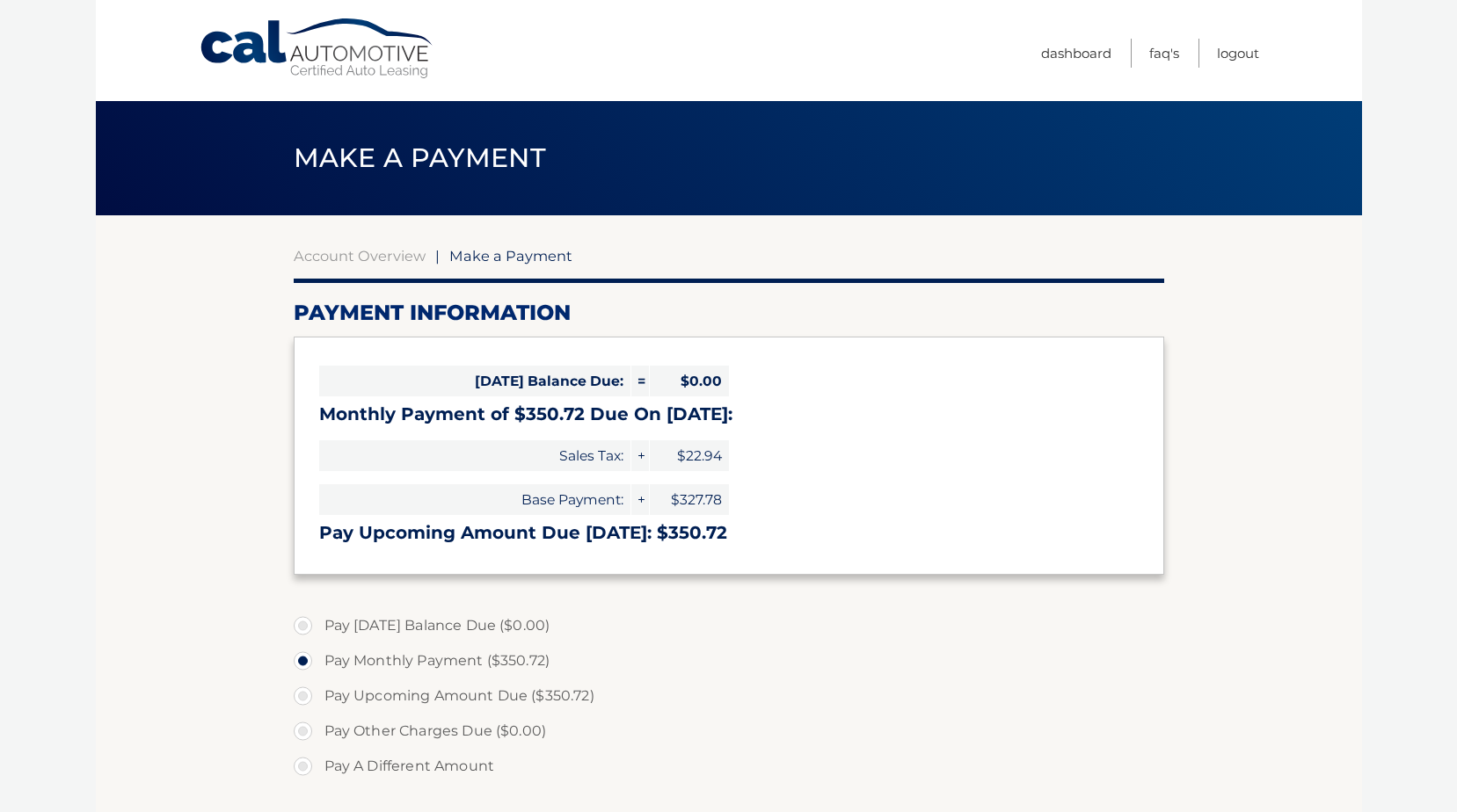
select select "OTdkNmY0ZTUtNTk0Ni00NjI4LThjMDUtNDQwOThhOWY4MjQx"
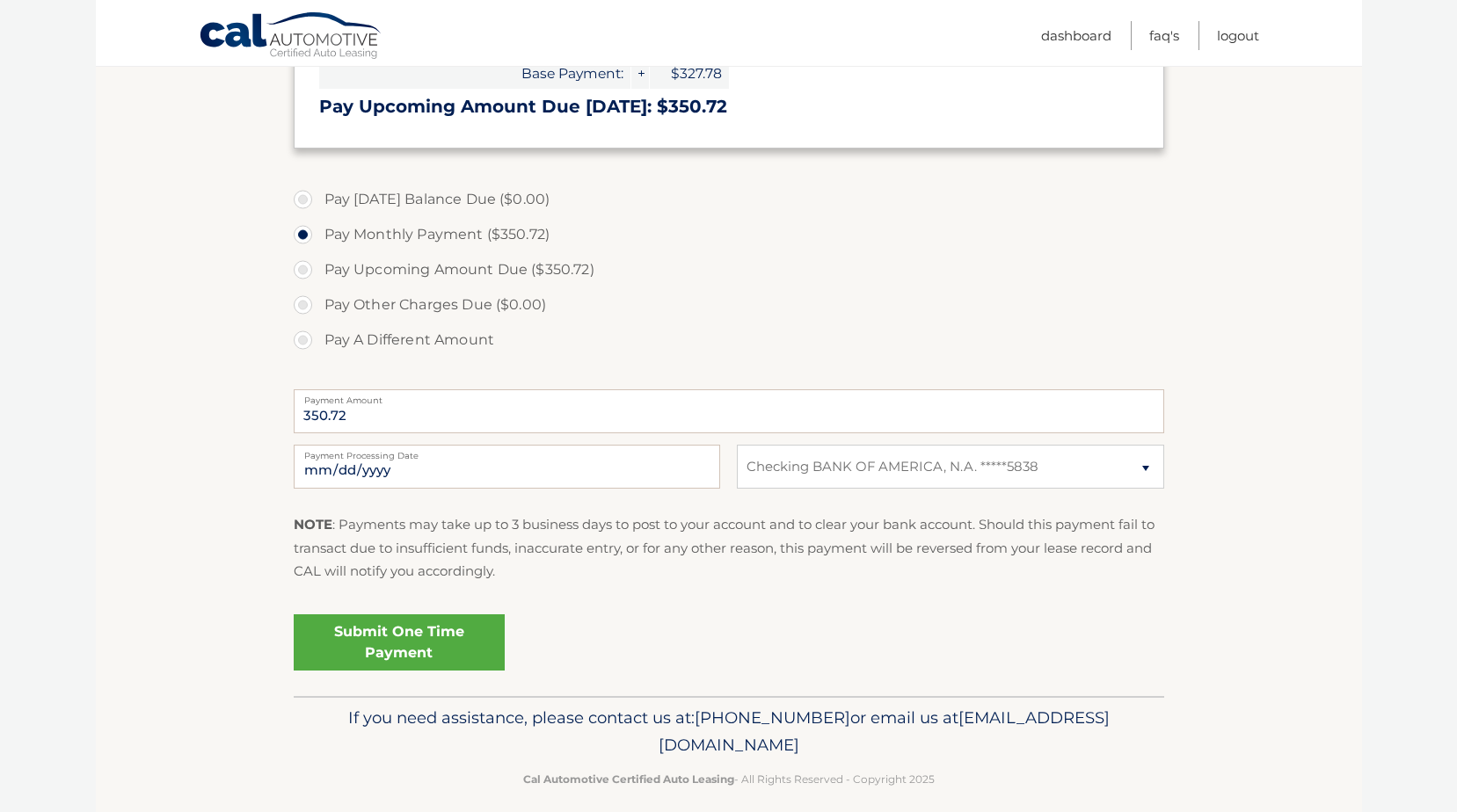
scroll to position [440, 0]
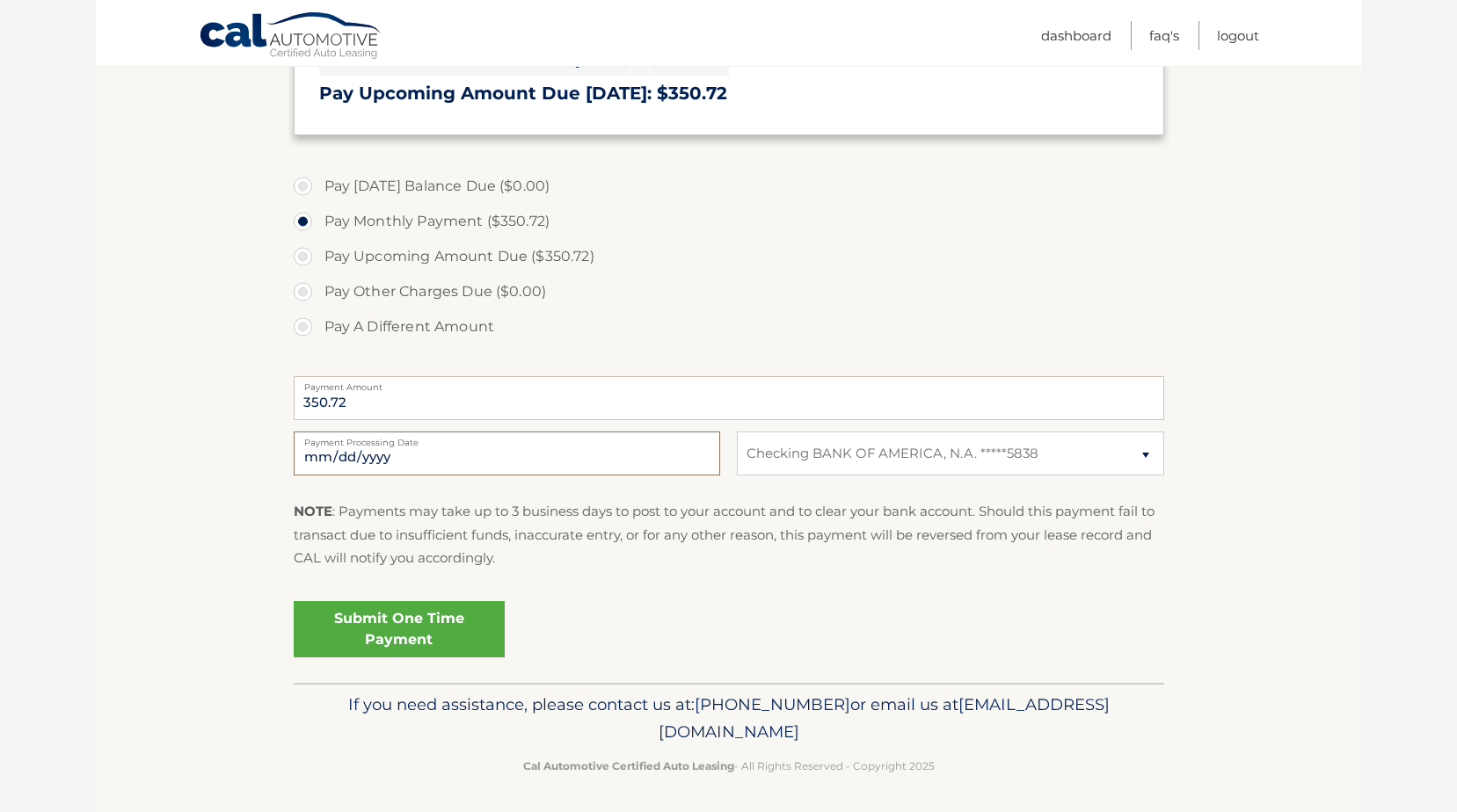
click at [395, 460] on input "[DATE]" at bounding box center [507, 453] width 427 height 43
click at [351, 459] on input "[DATE]" at bounding box center [507, 453] width 427 height 43
type input "2025-10-22"
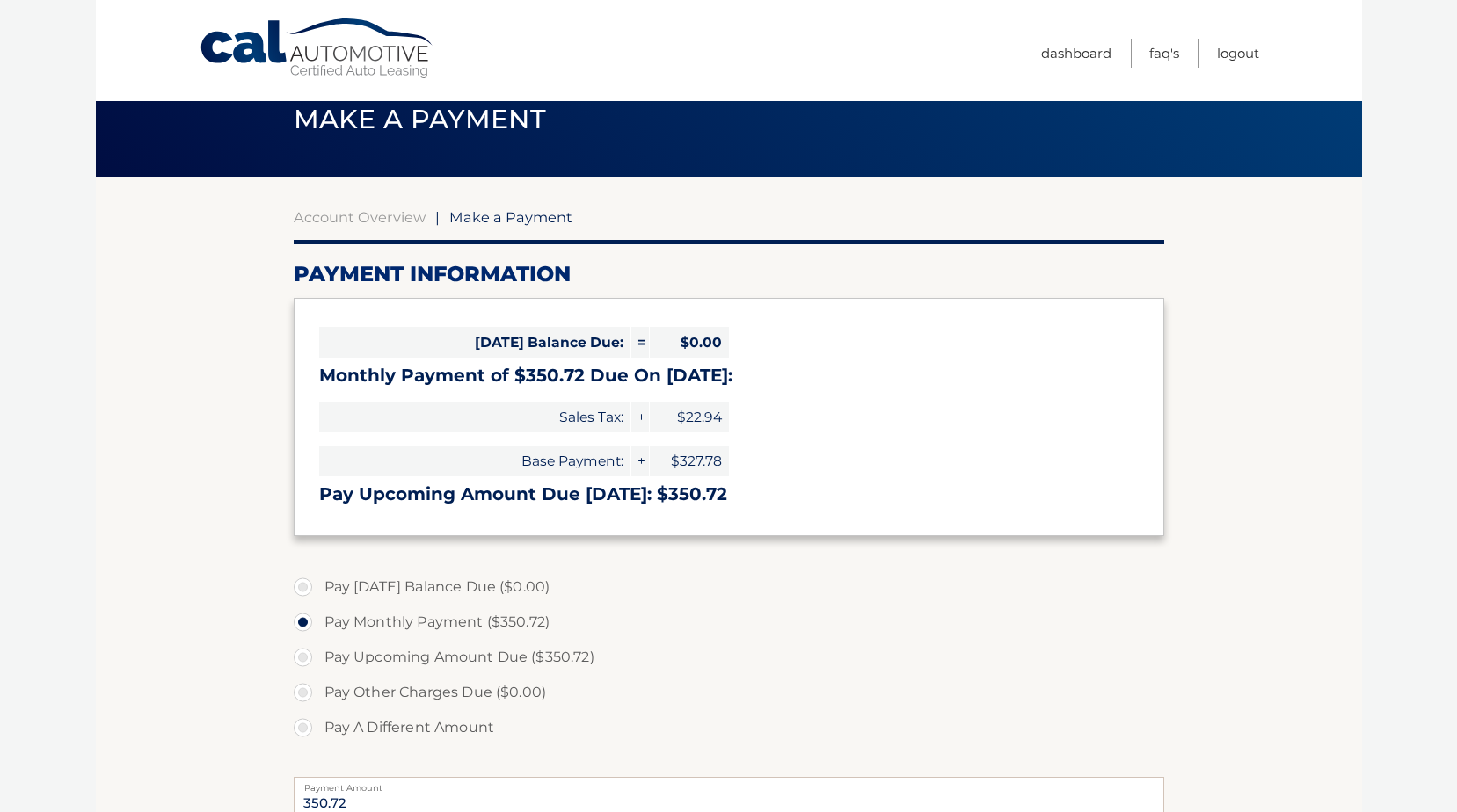
scroll to position [0, 0]
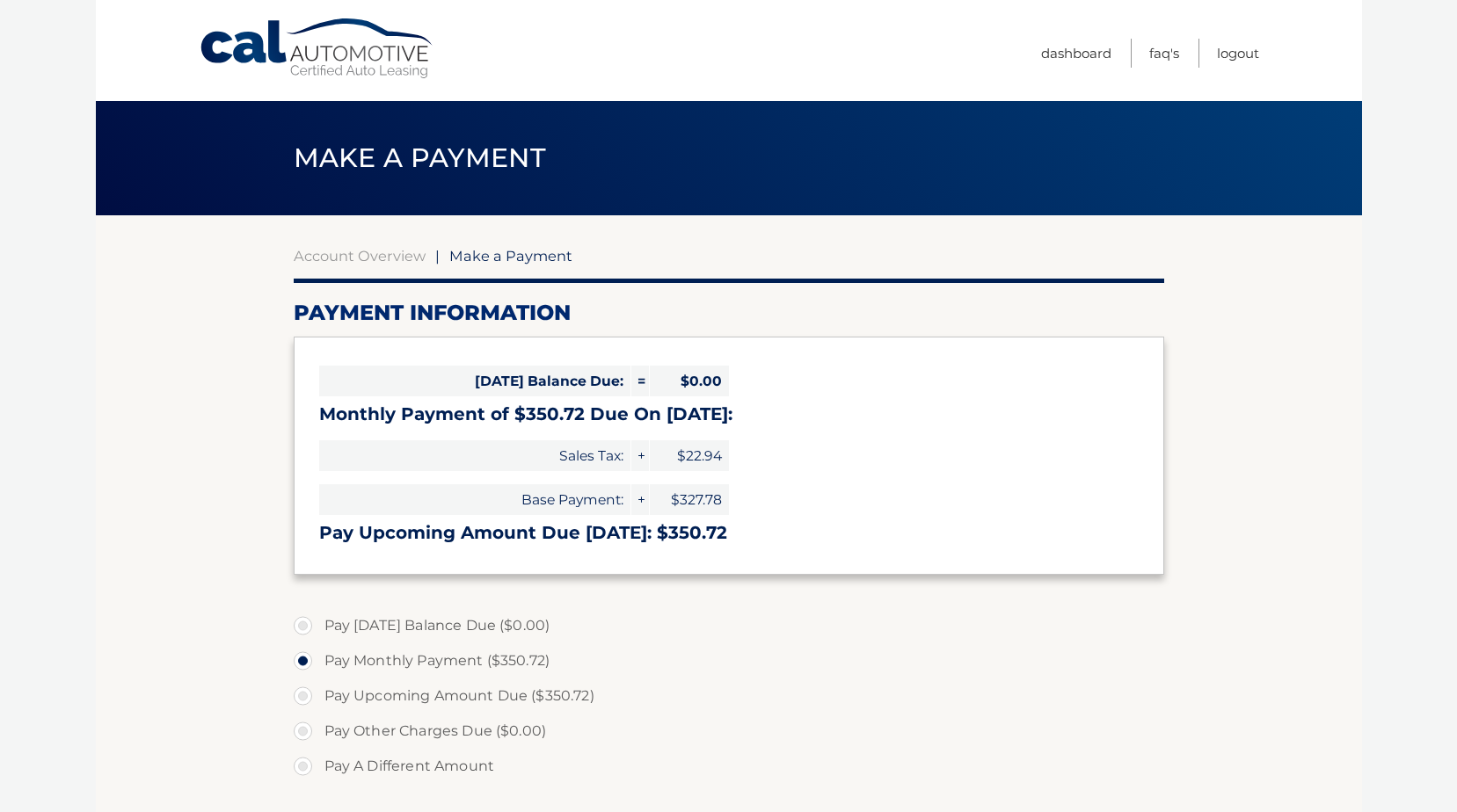
select select "OTdkNmY0ZTUtNTk0Ni00NjI4LThjMDUtNDQwOThhOWY4MjQx"
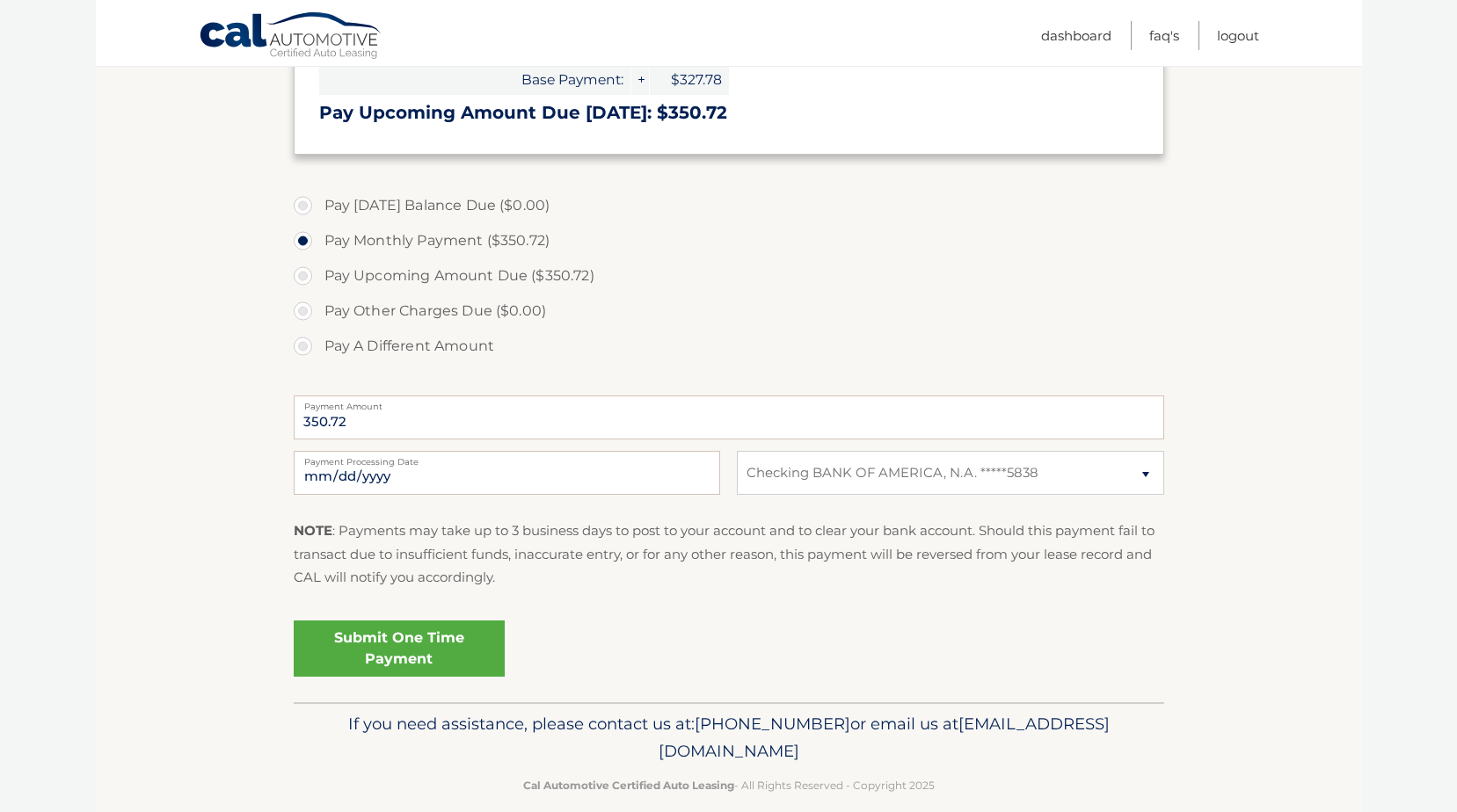
scroll to position [440, 0]
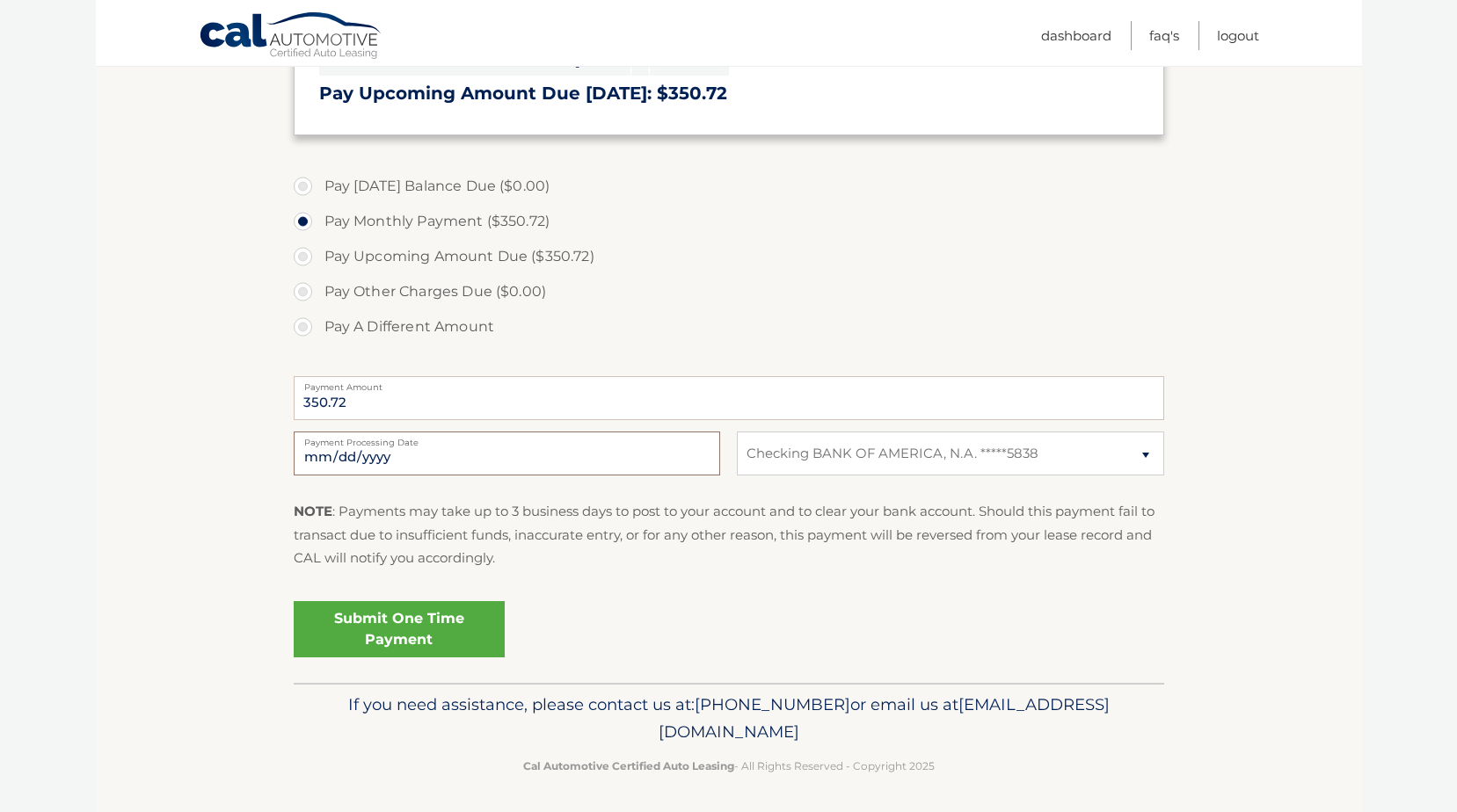
click at [348, 461] on input "2025-10-14" at bounding box center [507, 453] width 427 height 43
click at [340, 454] on input "2025-10-23" at bounding box center [507, 453] width 427 height 43
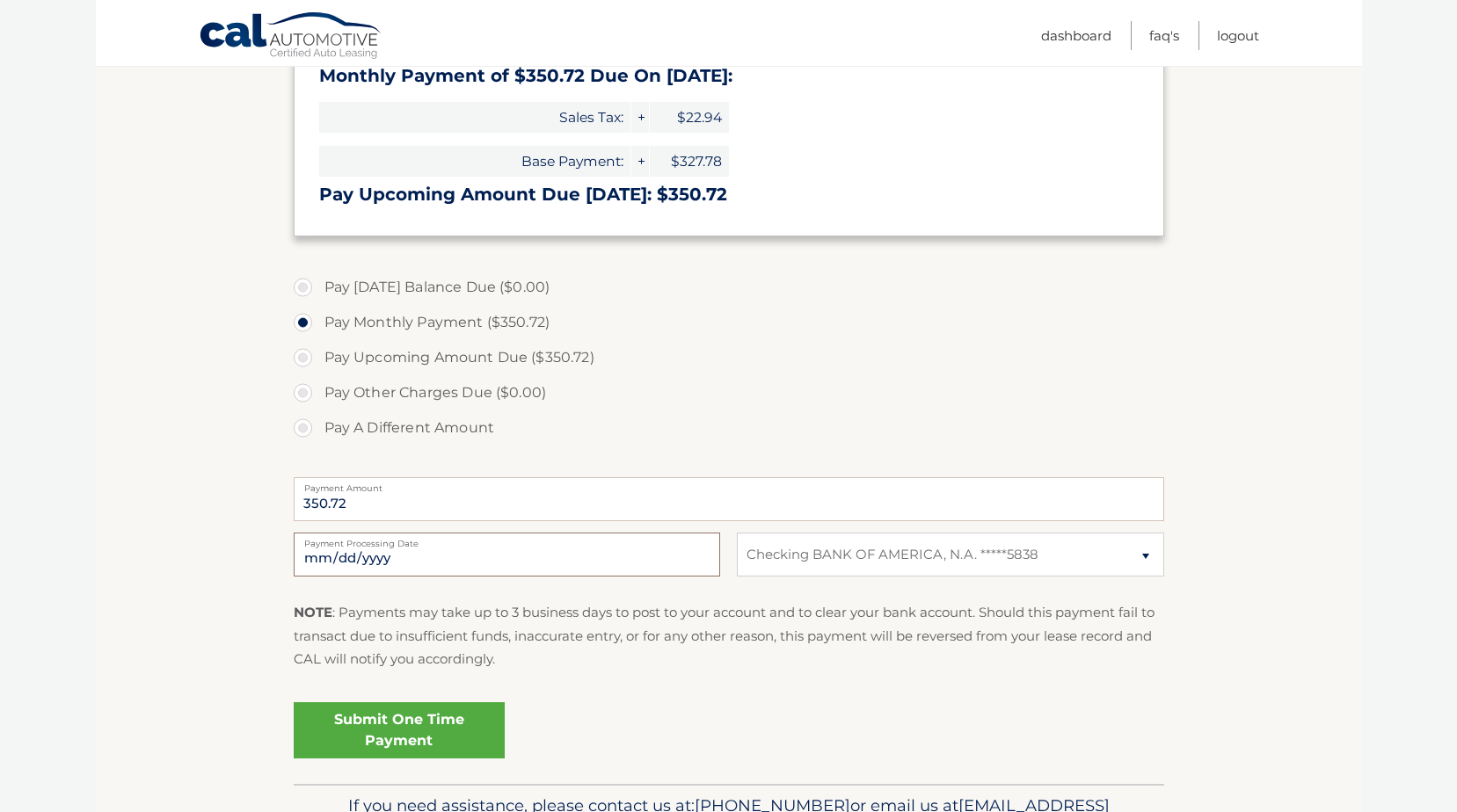
scroll to position [356, 0]
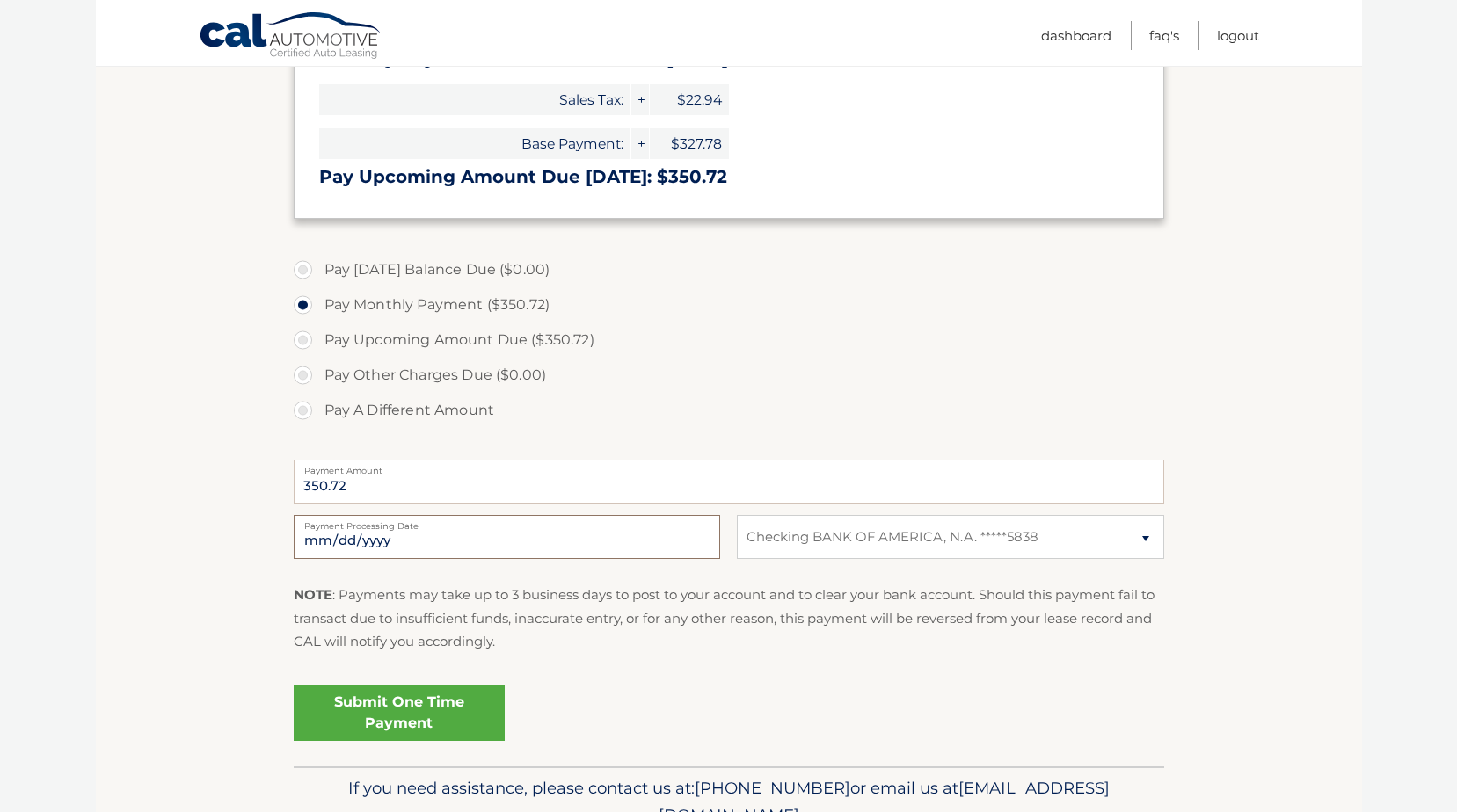
click at [353, 536] on input "2025-10-23" at bounding box center [507, 537] width 427 height 43
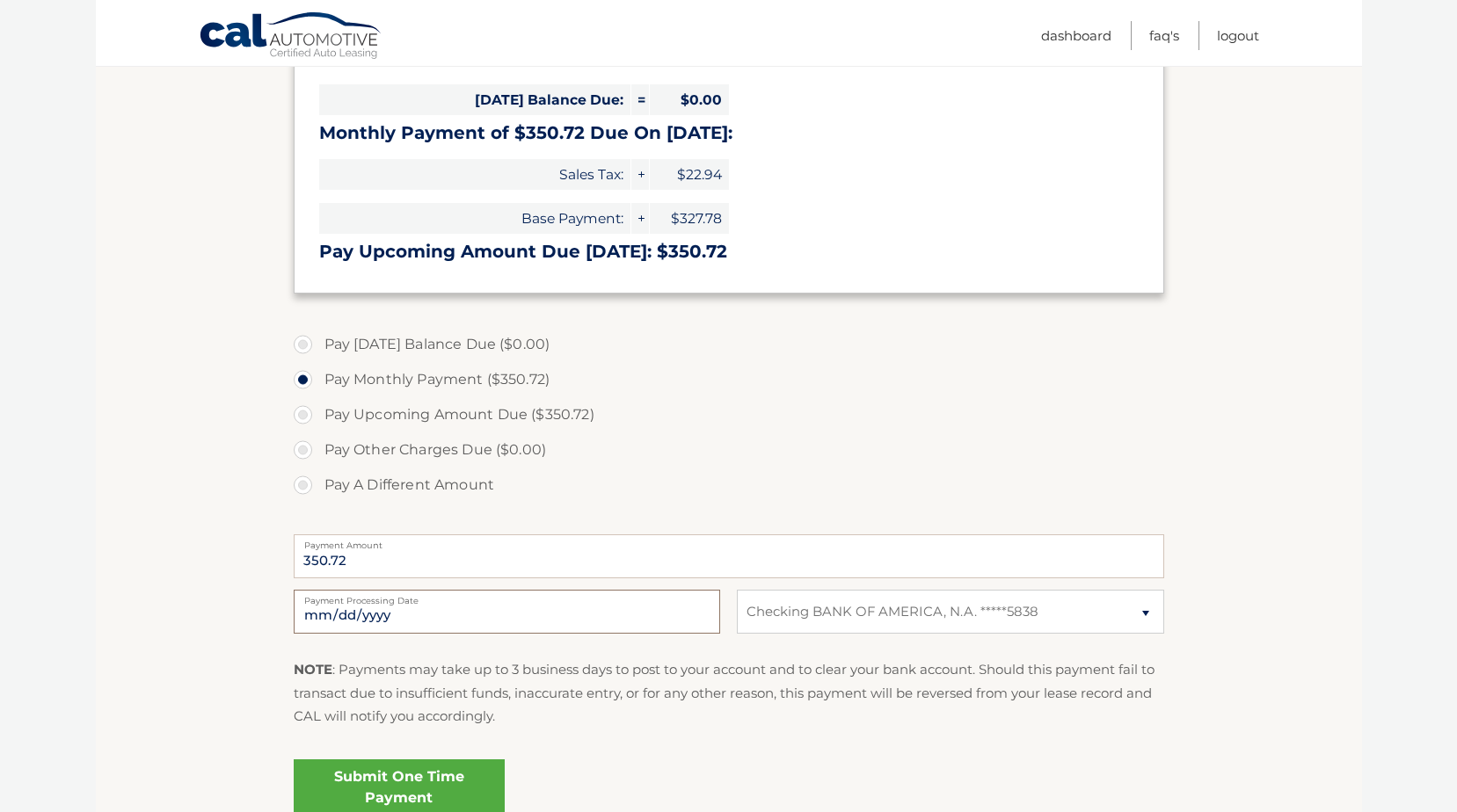
scroll to position [268, 0]
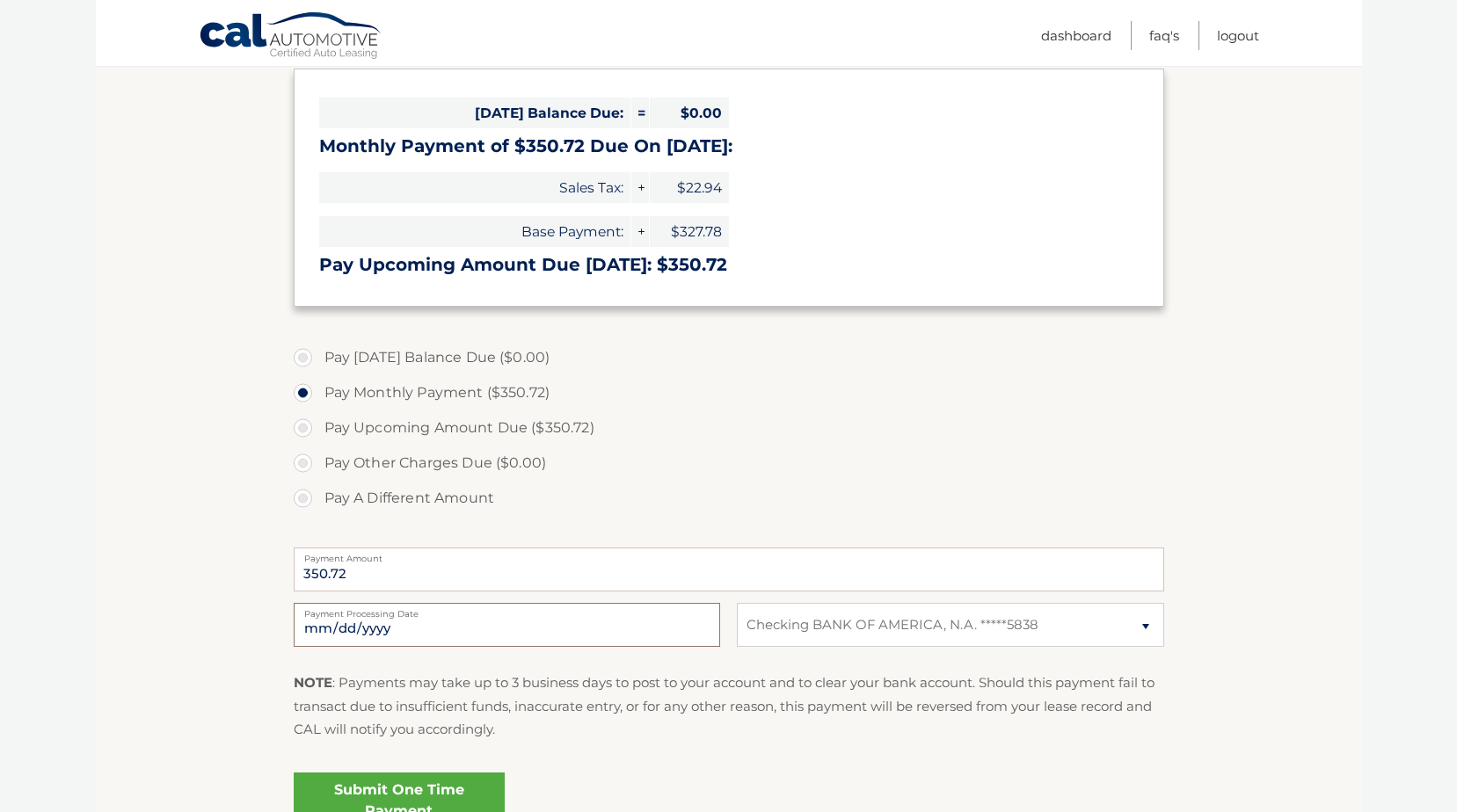
click at [374, 630] on input "2025-10-23" at bounding box center [507, 625] width 427 height 43
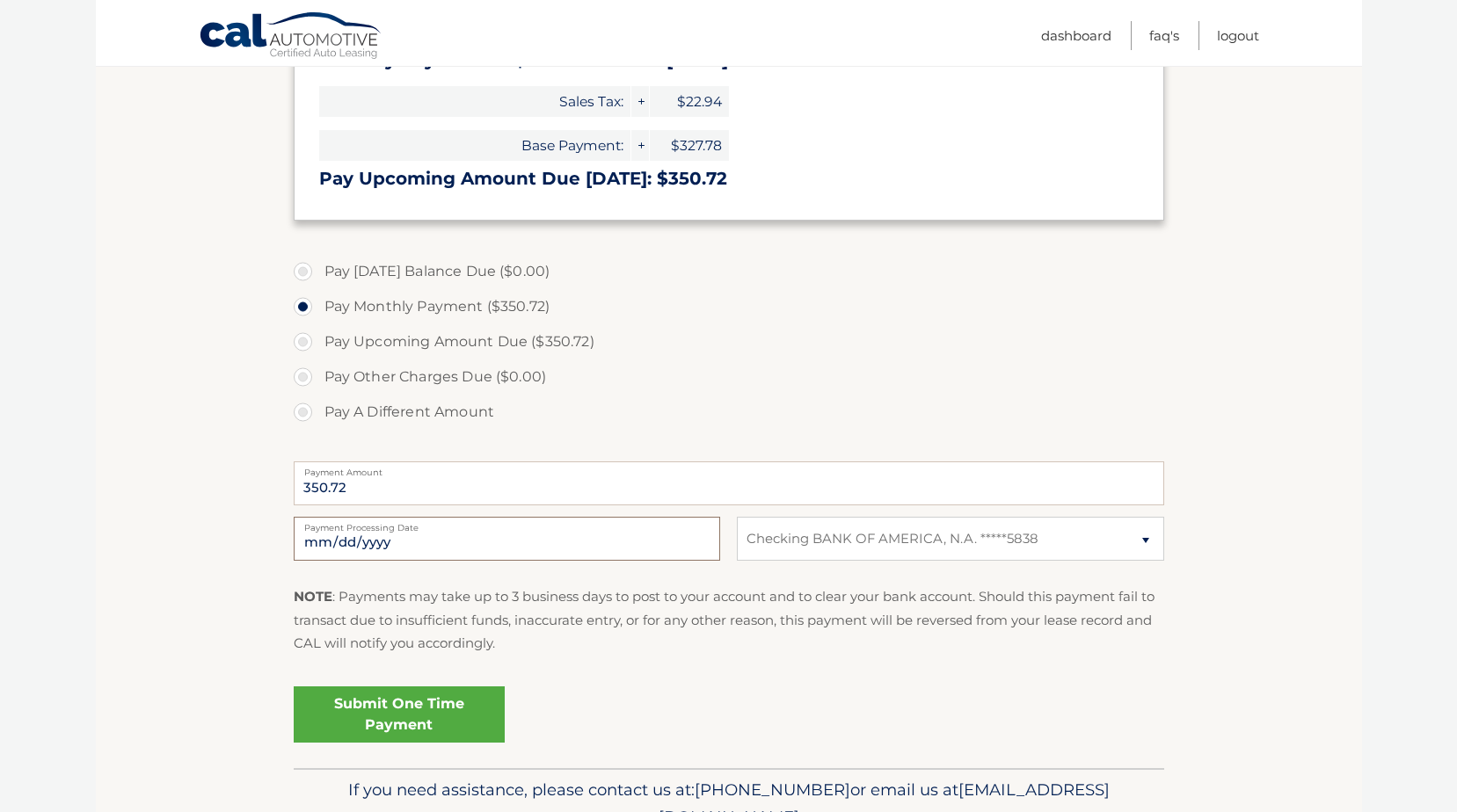
scroll to position [356, 0]
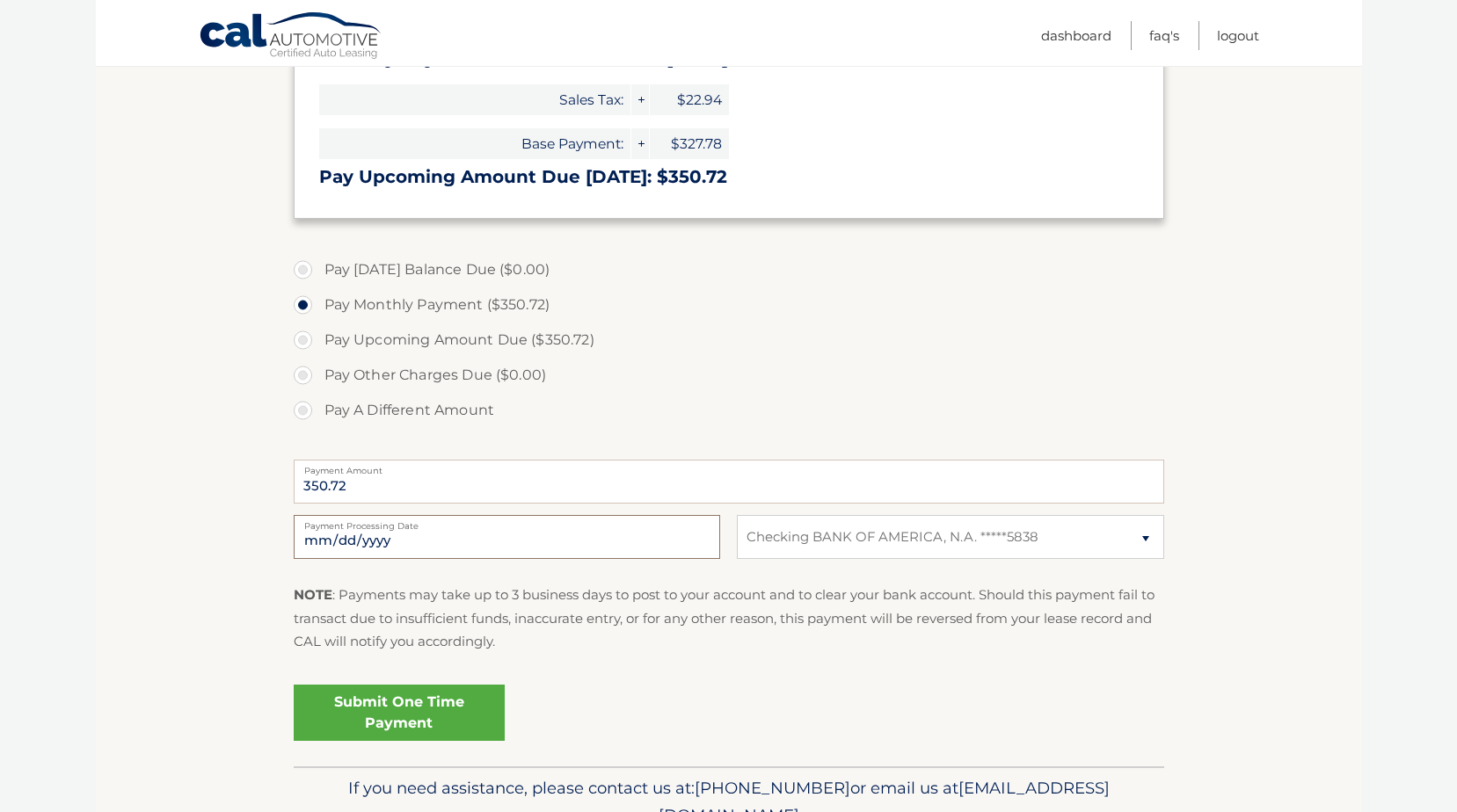
click at [334, 540] on input "2025-10-23" at bounding box center [507, 537] width 427 height 43
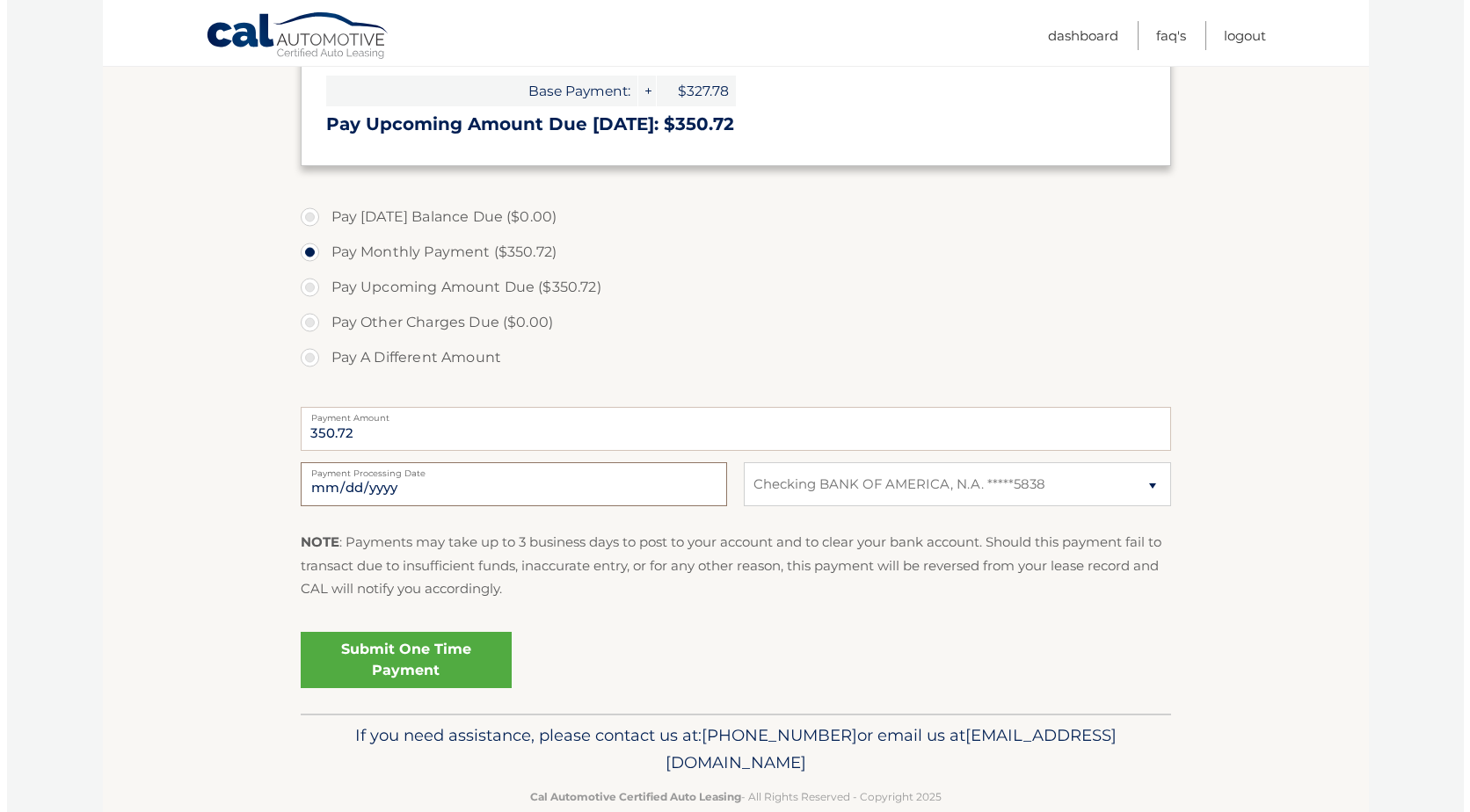
scroll to position [444, 0]
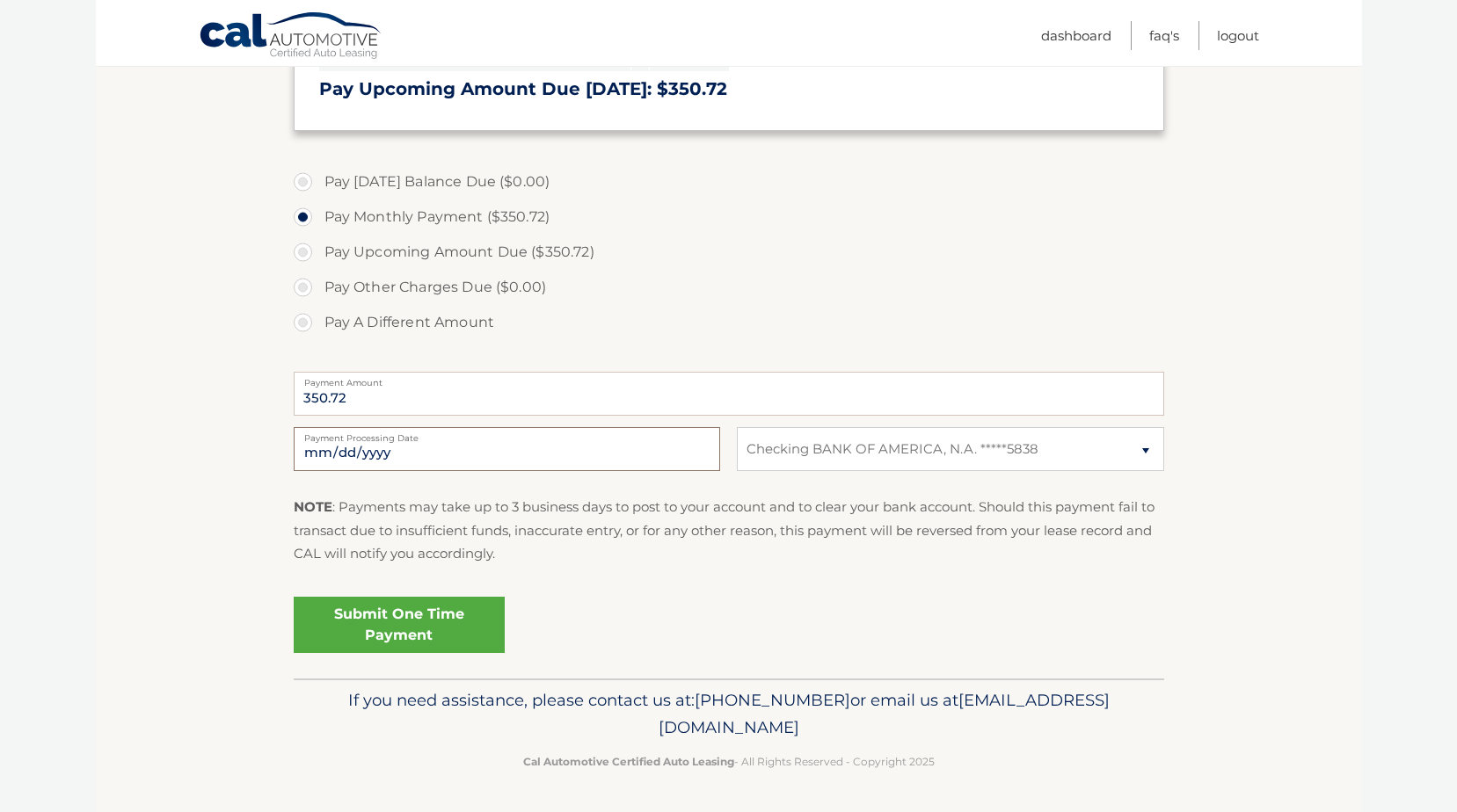
click at [334, 453] on input "2025-10-23" at bounding box center [507, 449] width 427 height 43
type input "2025-10-27"
click at [325, 444] on input "2025-10-27" at bounding box center [507, 449] width 427 height 43
click at [720, 600] on div "Submit One Time Payment" at bounding box center [728, 621] width 870 height 63
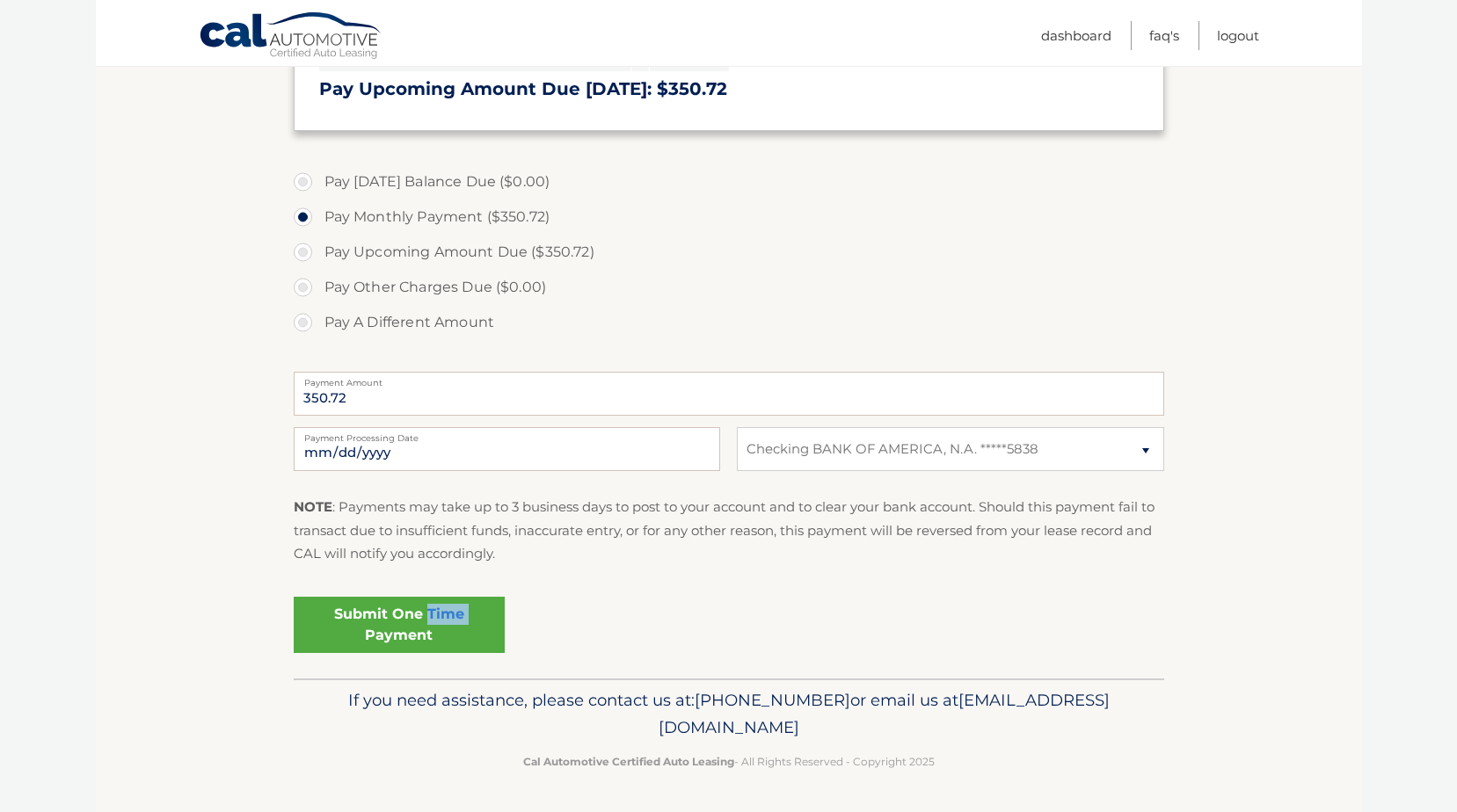
drag, startPoint x: 720, startPoint y: 600, endPoint x: 619, endPoint y: 623, distance: 103.6
click at [619, 623] on div "Submit One Time Payment" at bounding box center [728, 621] width 870 height 63
click at [392, 627] on link "Submit One Time Payment" at bounding box center [399, 624] width 211 height 56
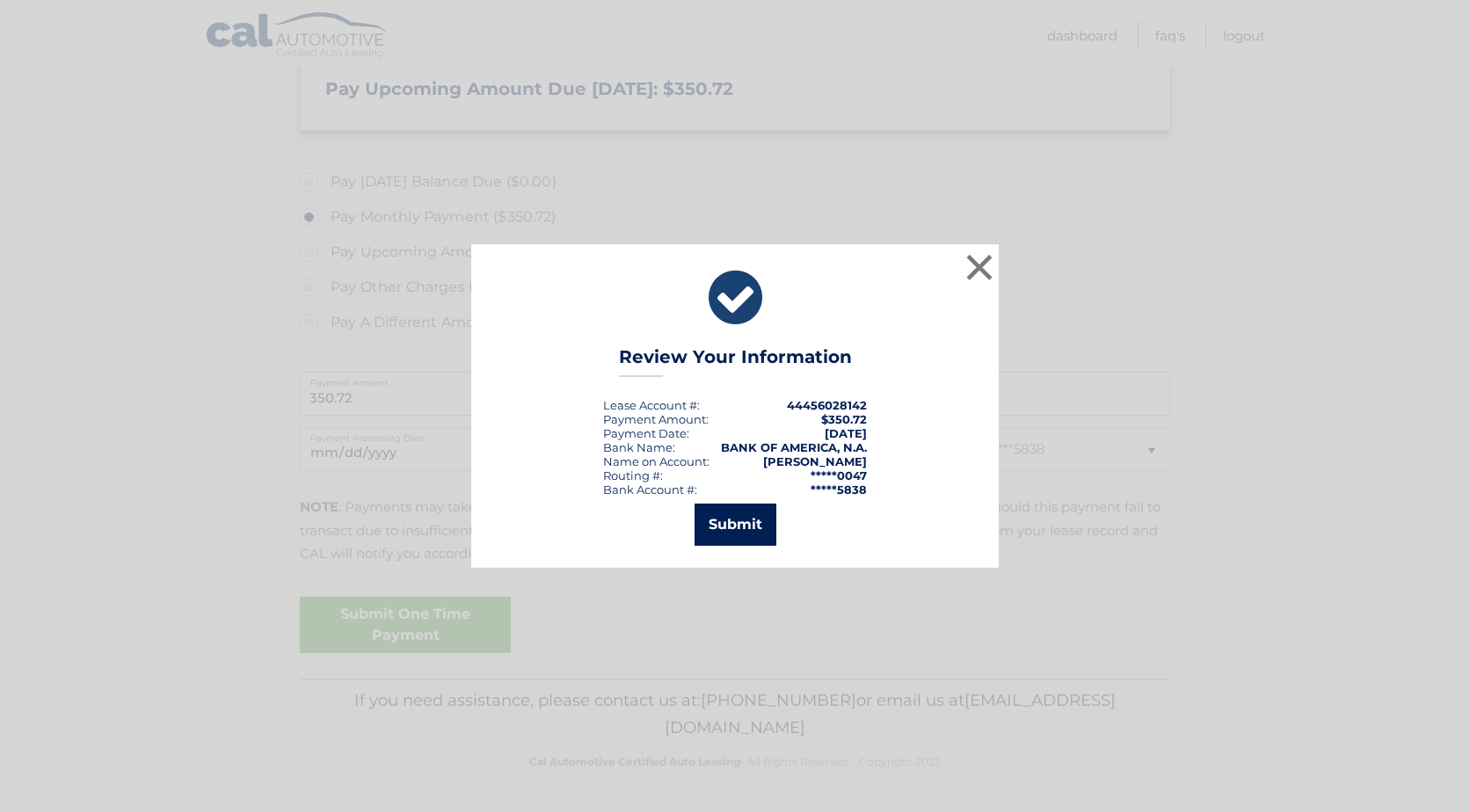
click at [736, 524] on button "Submit" at bounding box center [735, 525] width 82 height 42
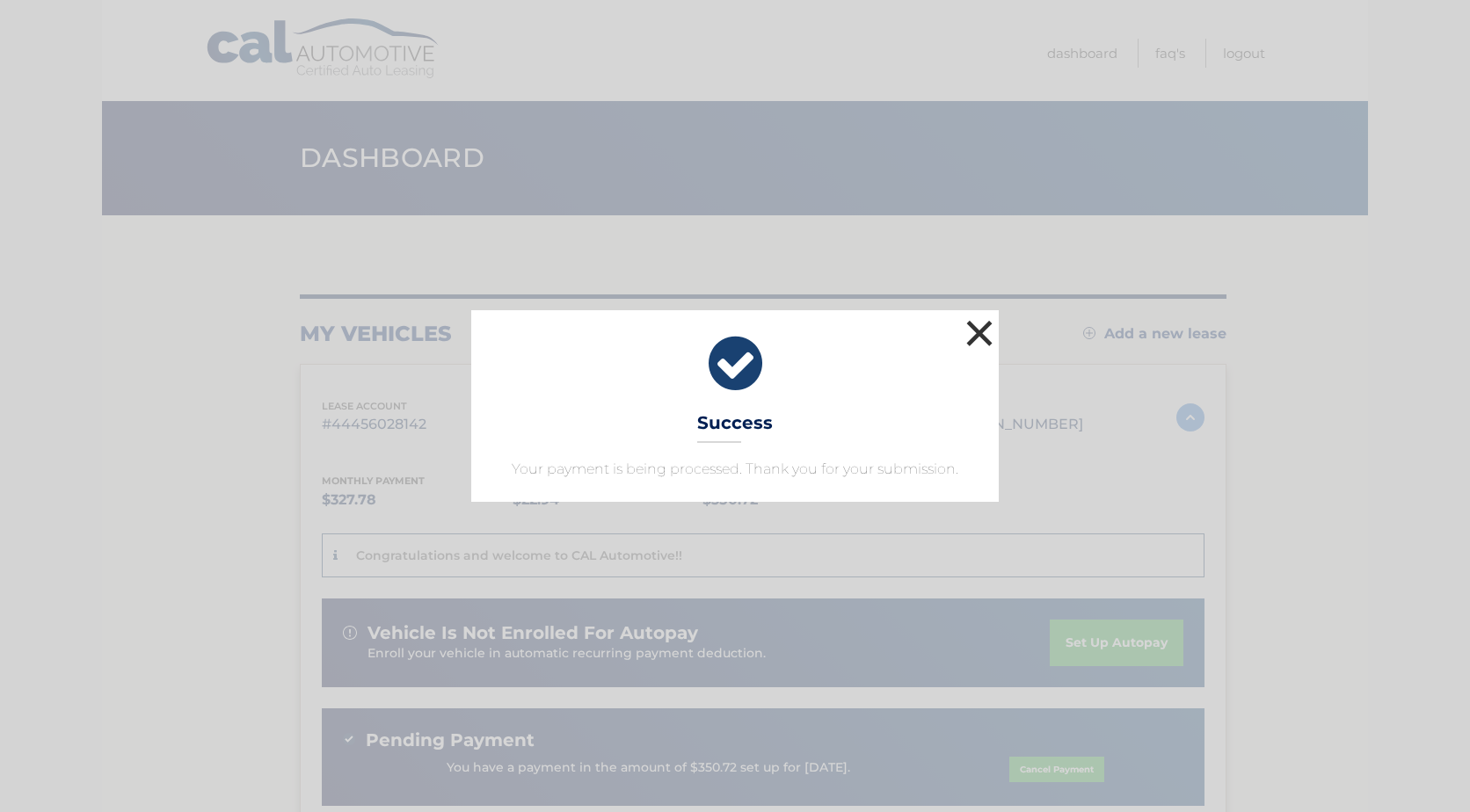
click at [980, 335] on button "×" at bounding box center [980, 333] width 36 height 36
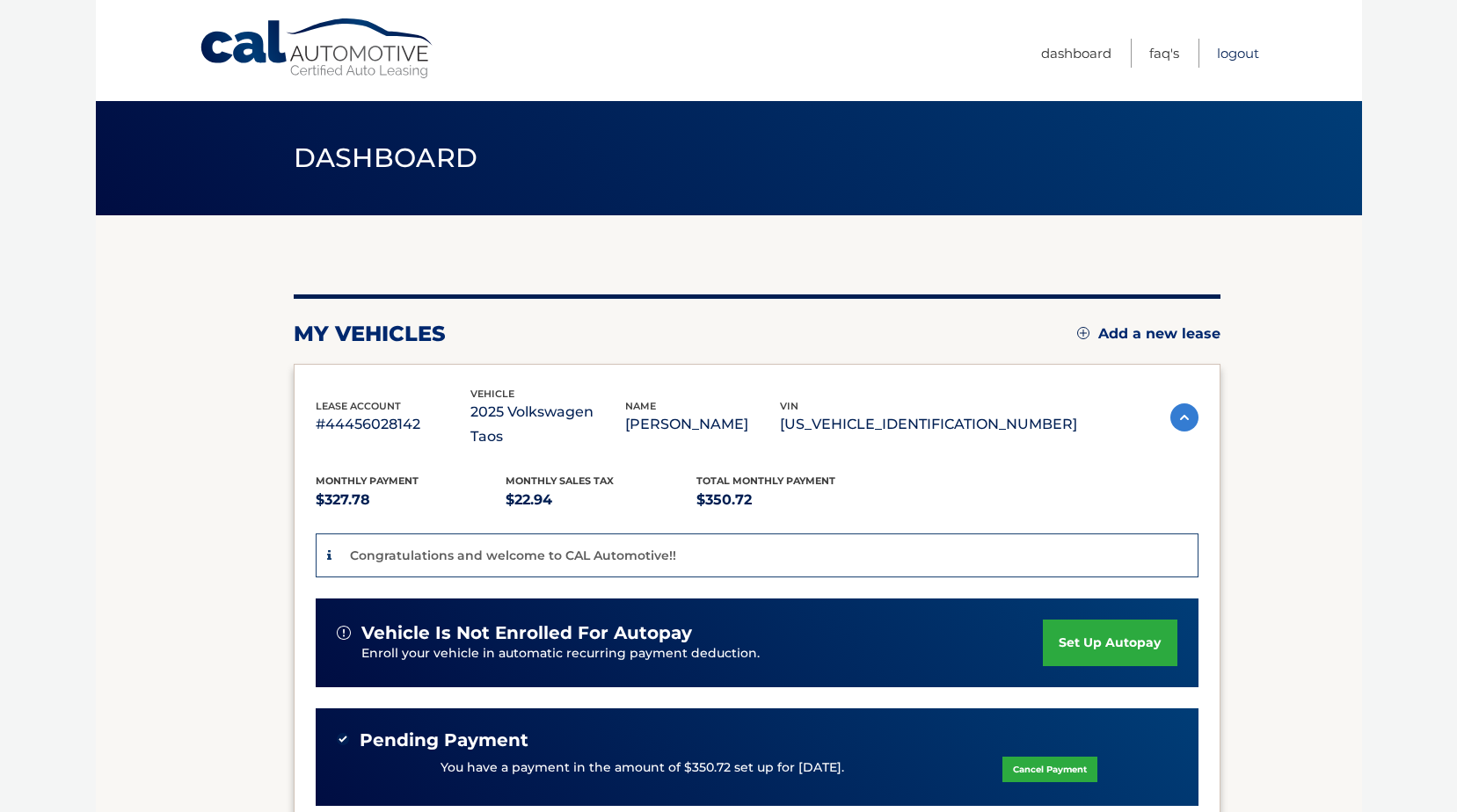
click at [1231, 52] on link "Logout" at bounding box center [1238, 52] width 42 height 29
